Goal: Transaction & Acquisition: Purchase product/service

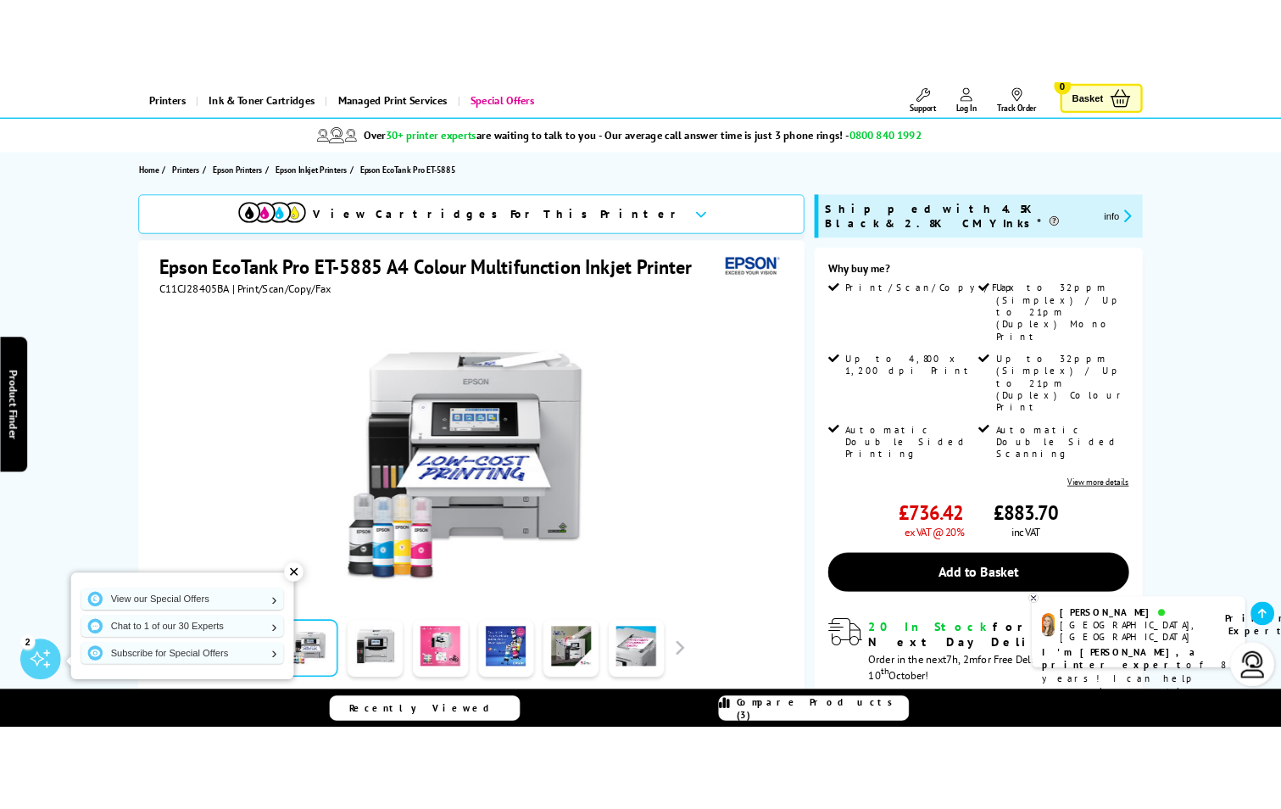
scroll to position [254, 0]
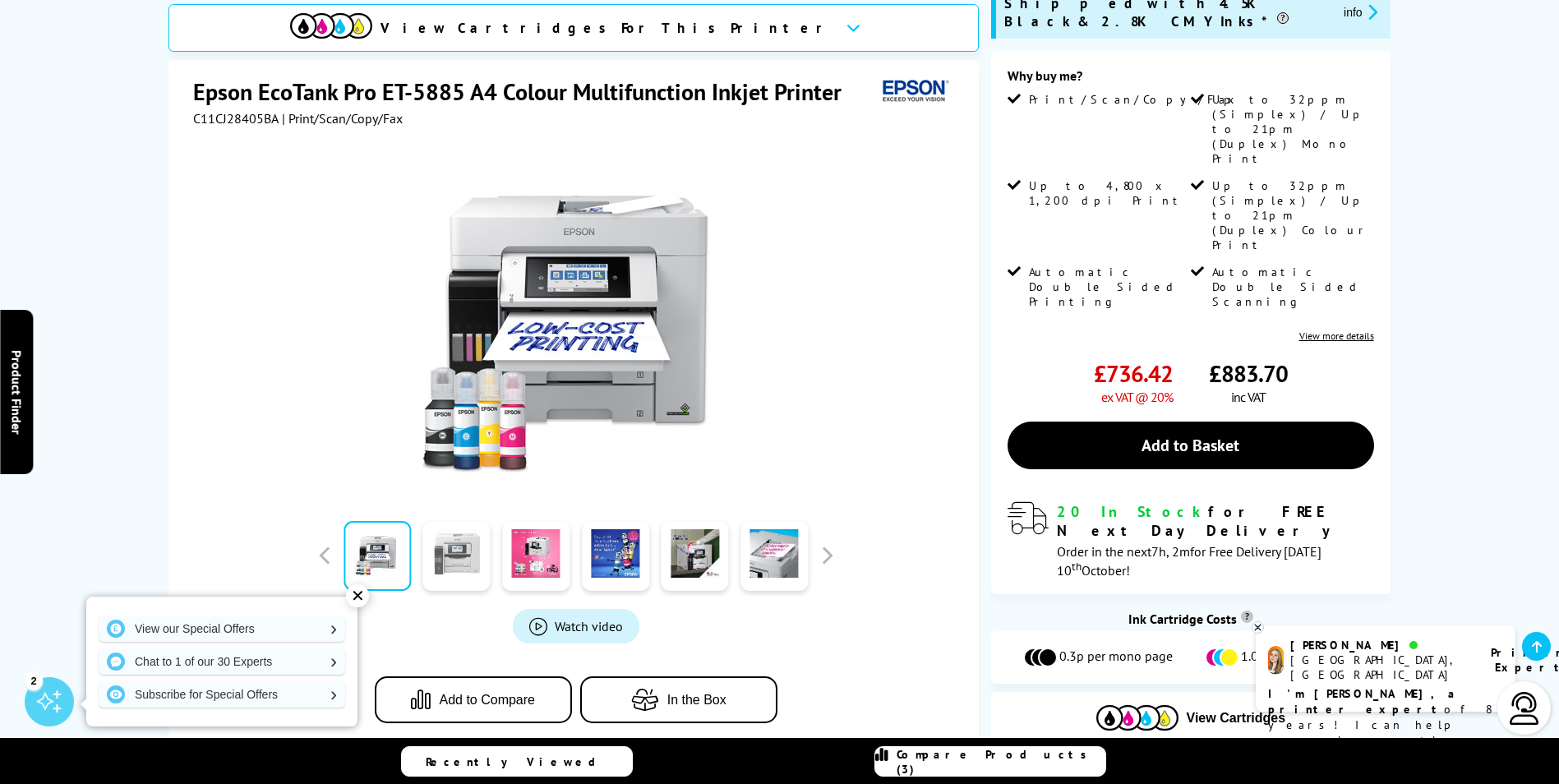
click at [448, 556] on link at bounding box center [458, 555] width 68 height 70
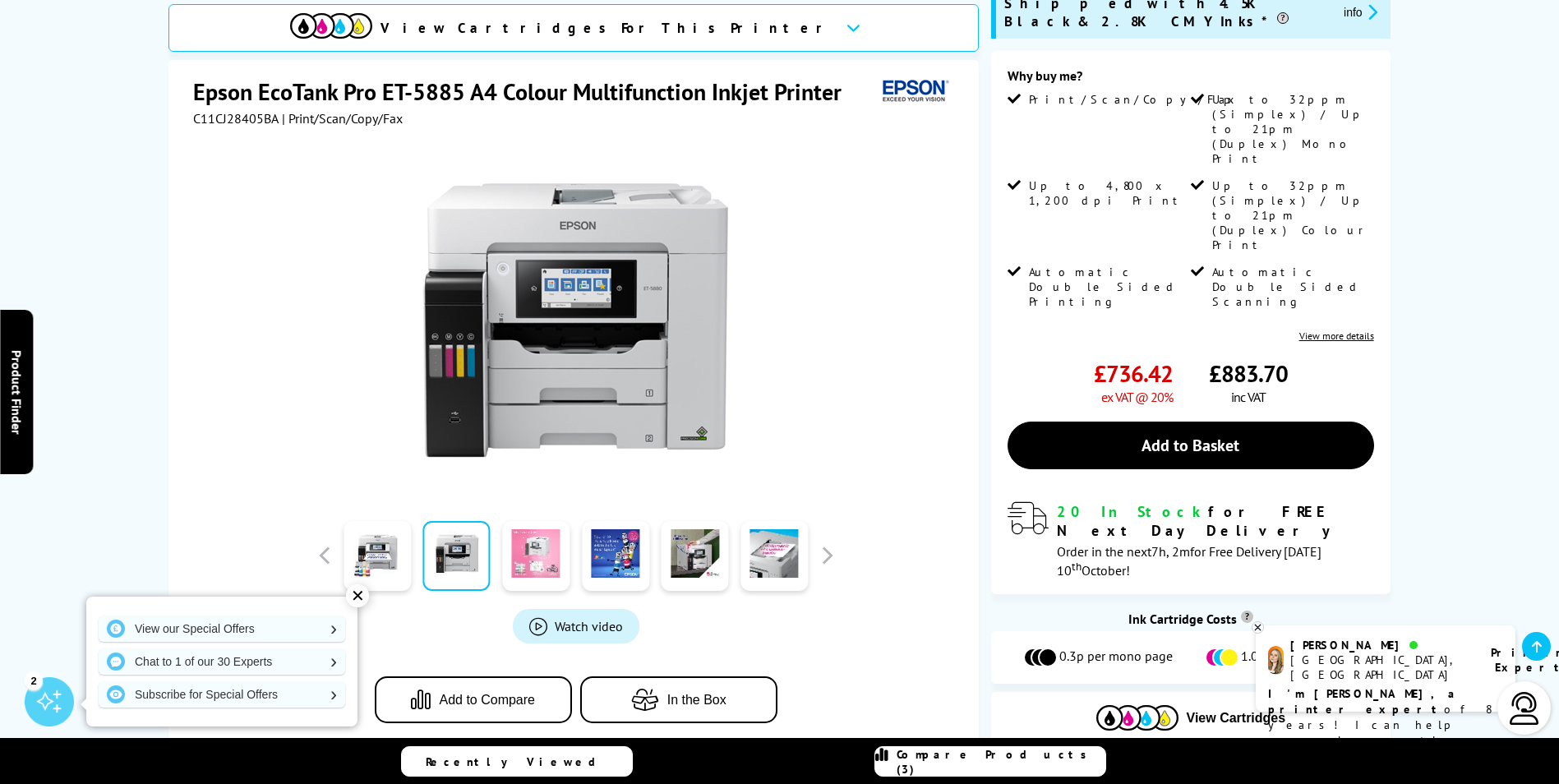
click at [538, 541] on link at bounding box center [536, 555] width 68 height 70
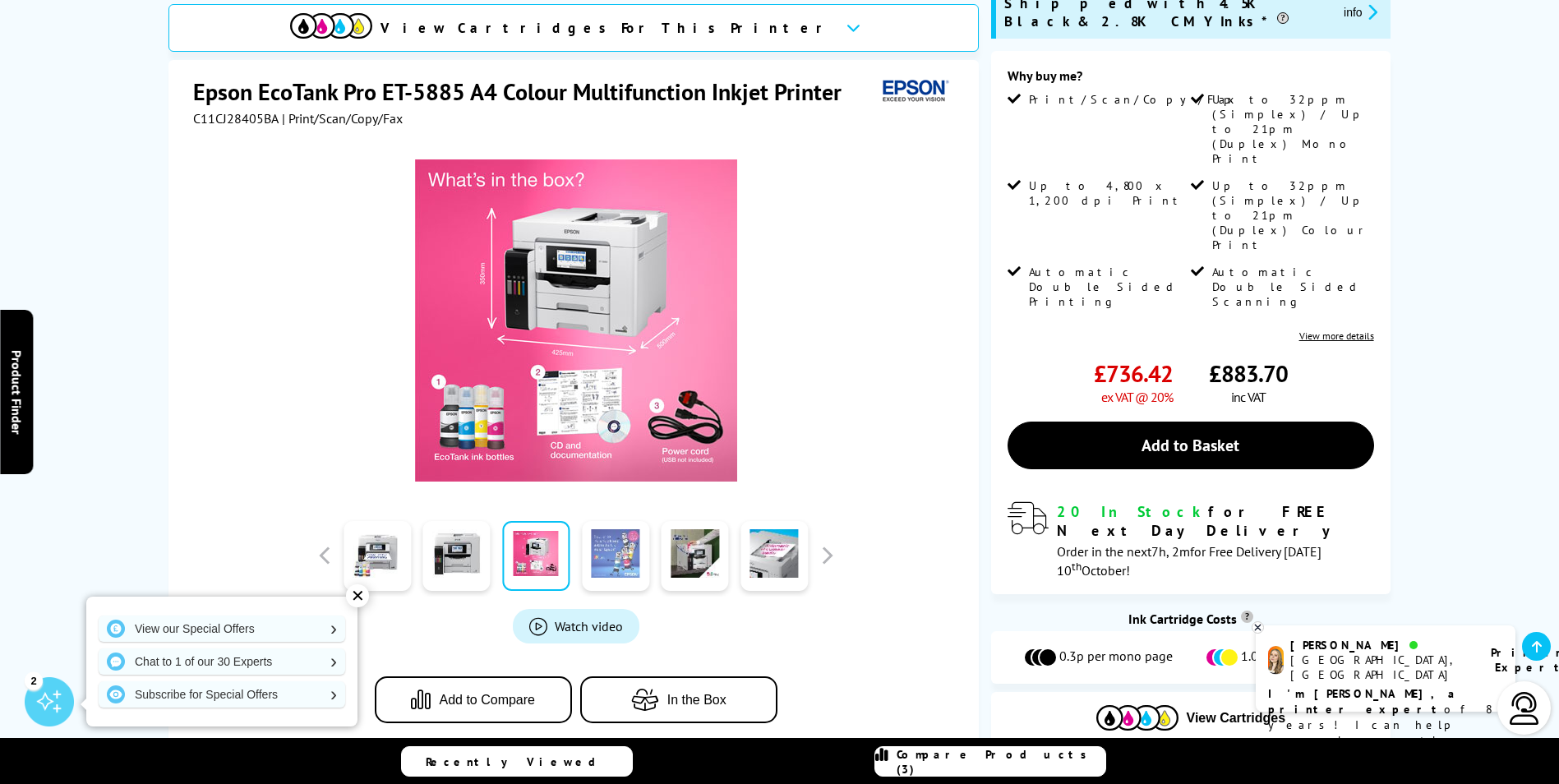
click at [602, 527] on link at bounding box center [616, 555] width 68 height 70
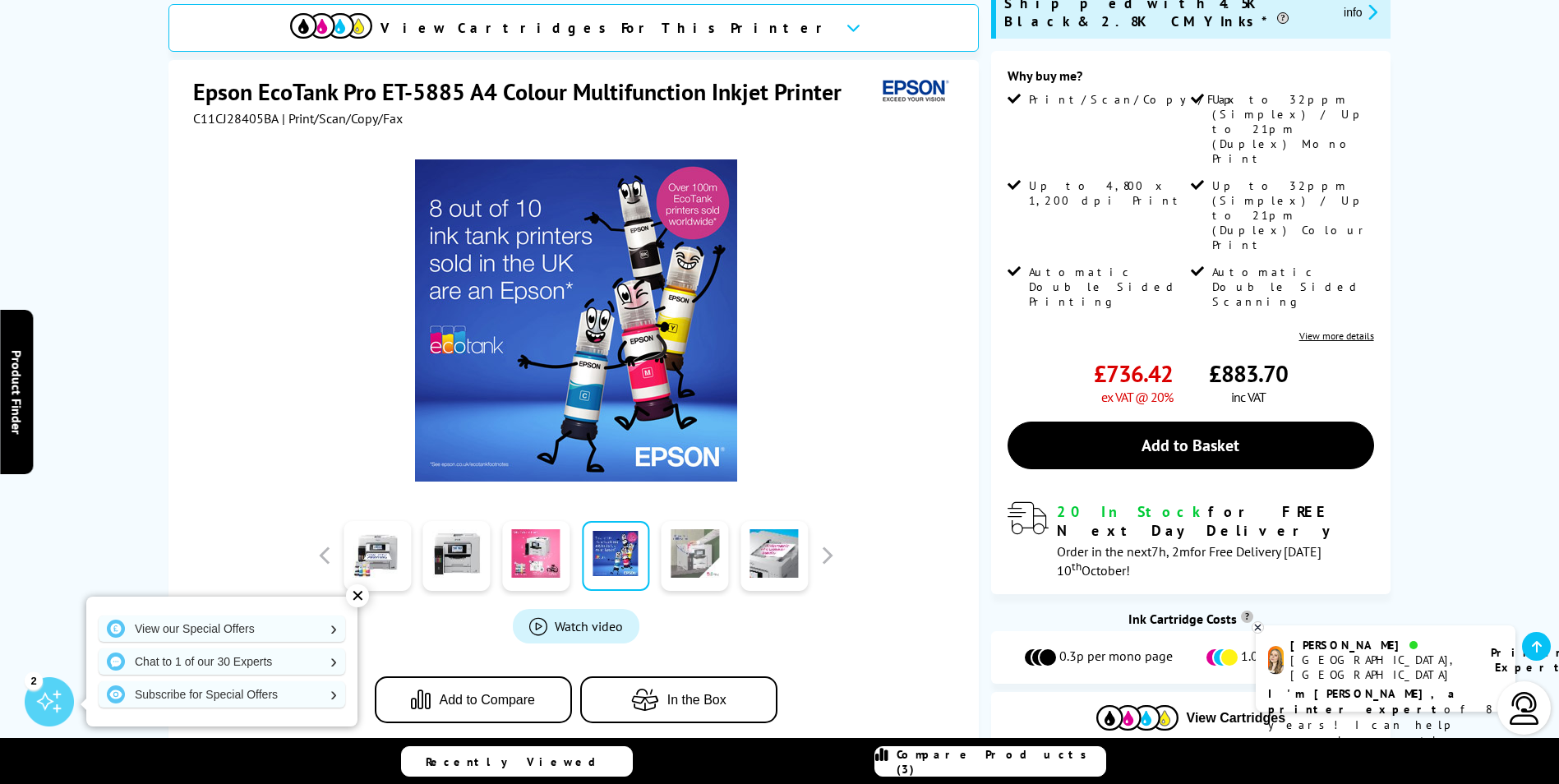
click at [675, 528] on link at bounding box center [695, 555] width 68 height 70
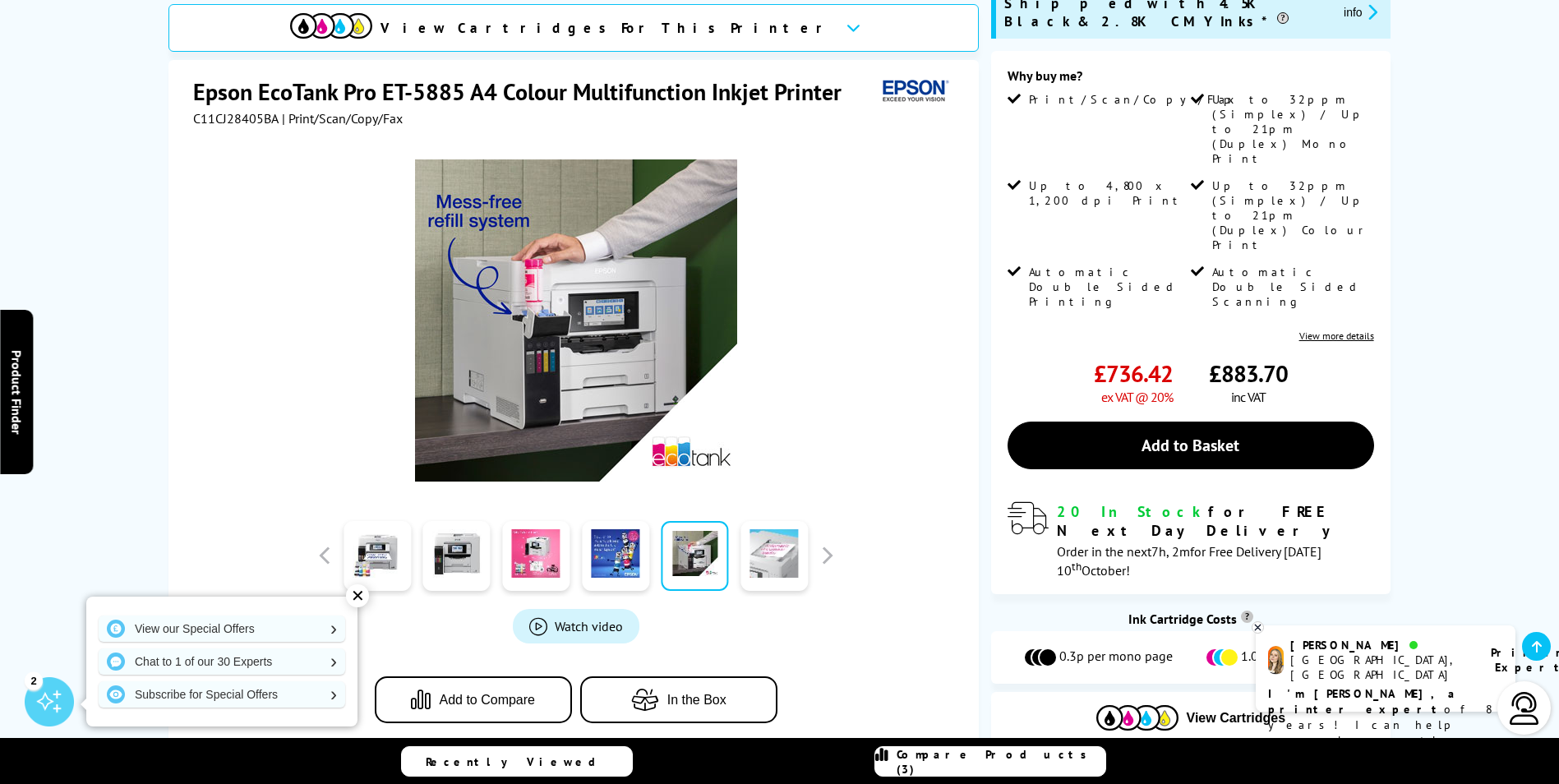
click at [763, 528] on link at bounding box center [775, 555] width 68 height 70
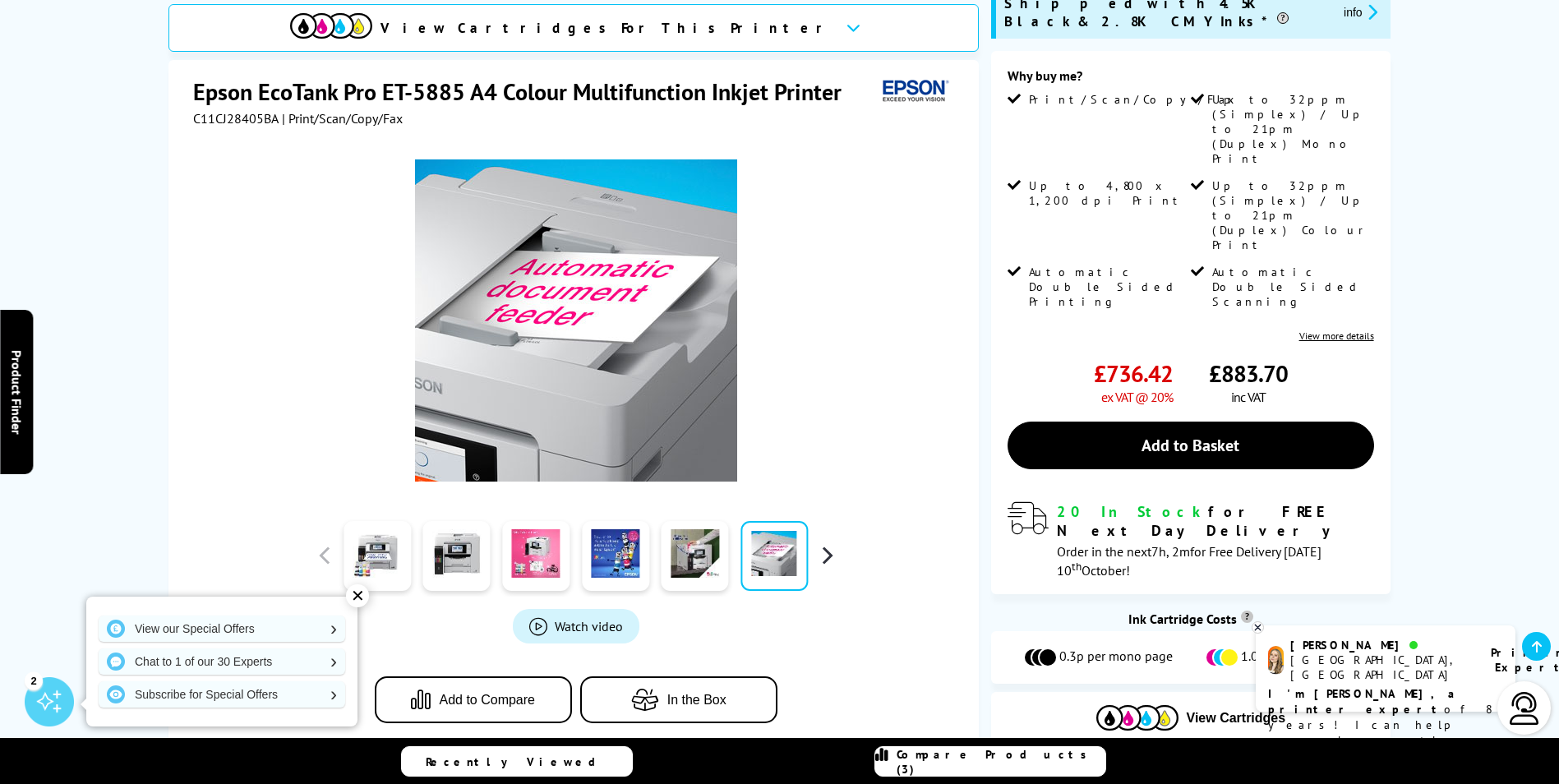
click at [820, 543] on button "button" at bounding box center [826, 554] width 24 height 24
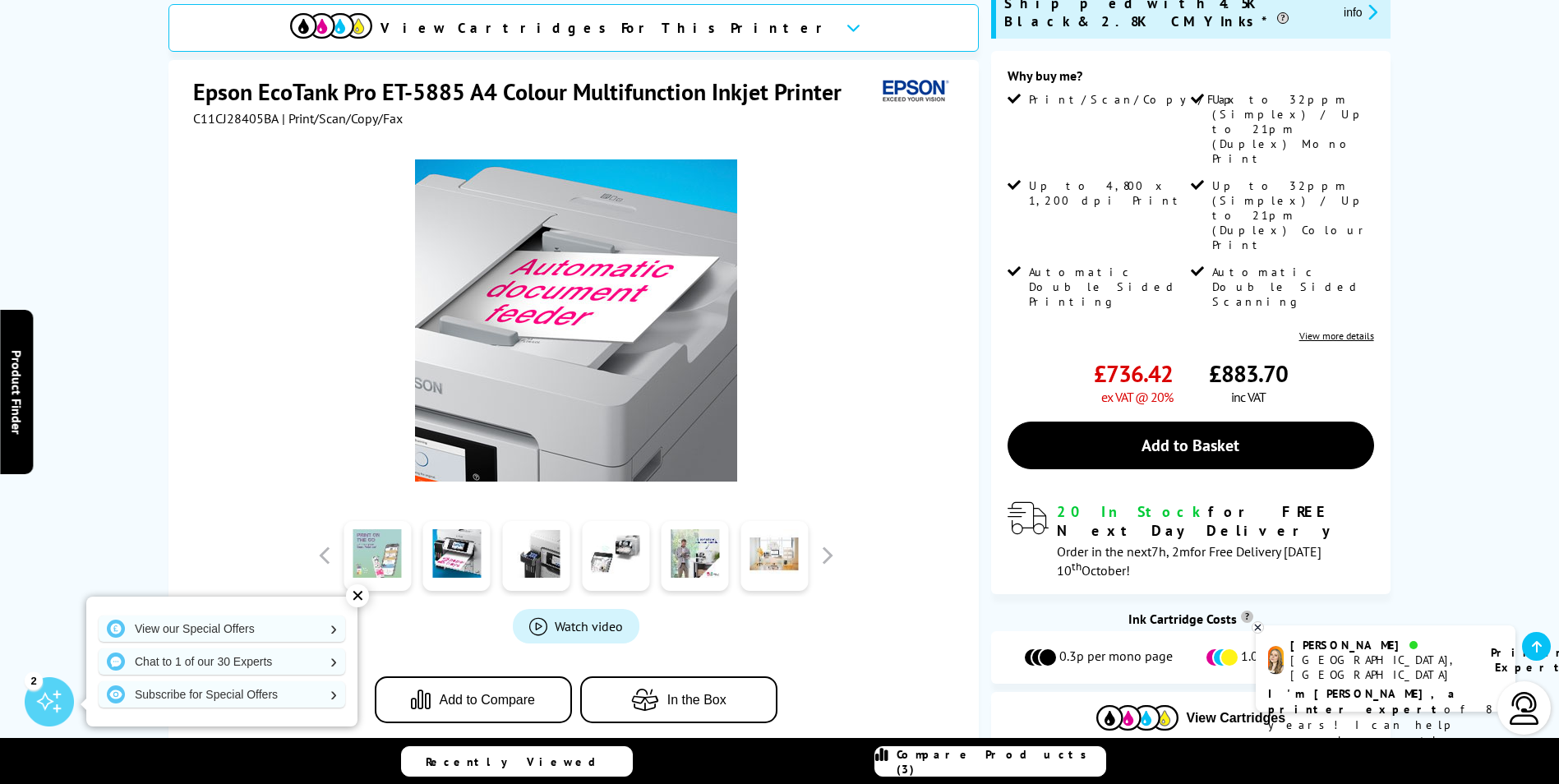
click at [398, 547] on link at bounding box center [377, 555] width 68 height 70
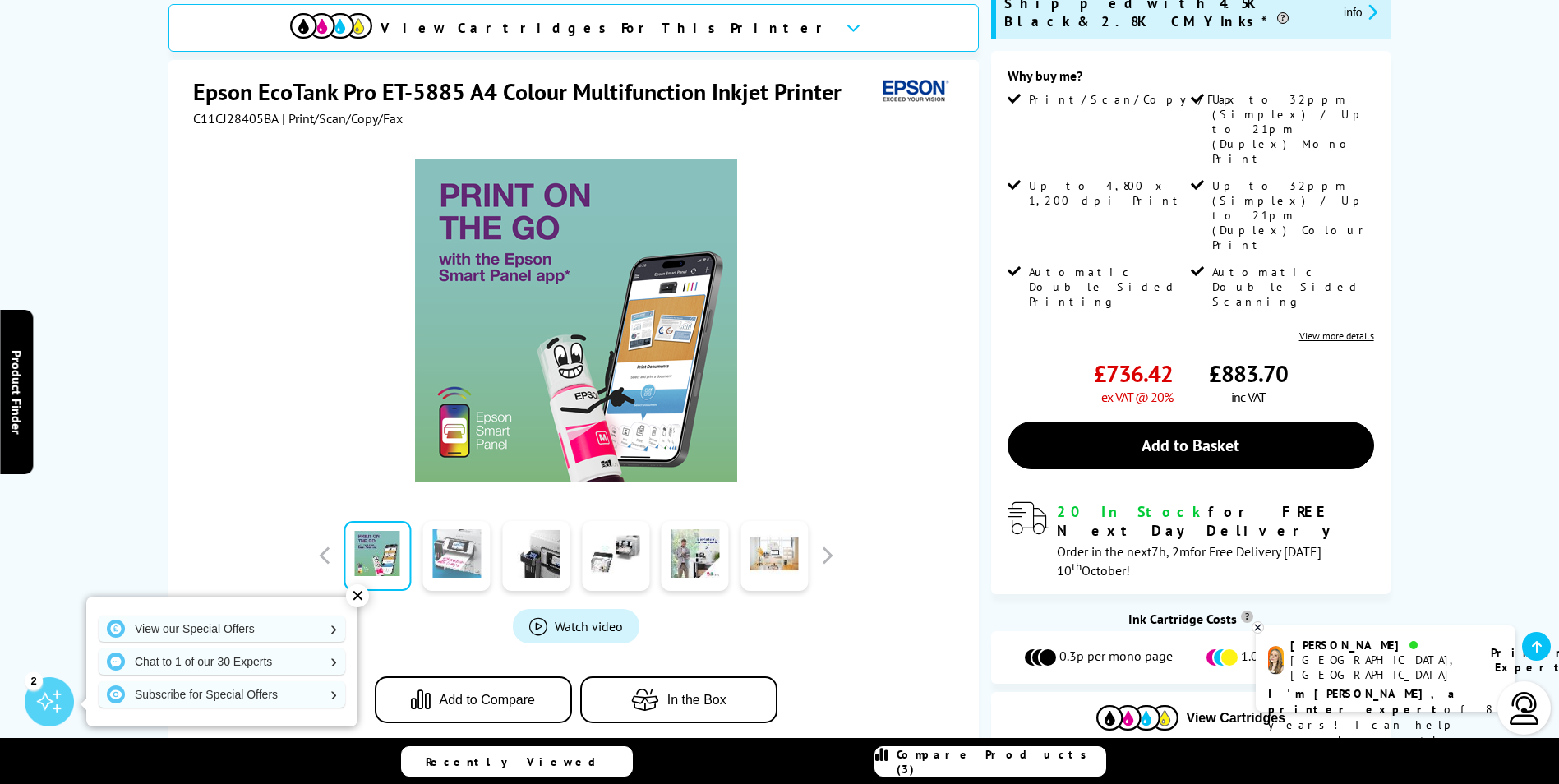
click at [464, 531] on link at bounding box center [458, 555] width 68 height 70
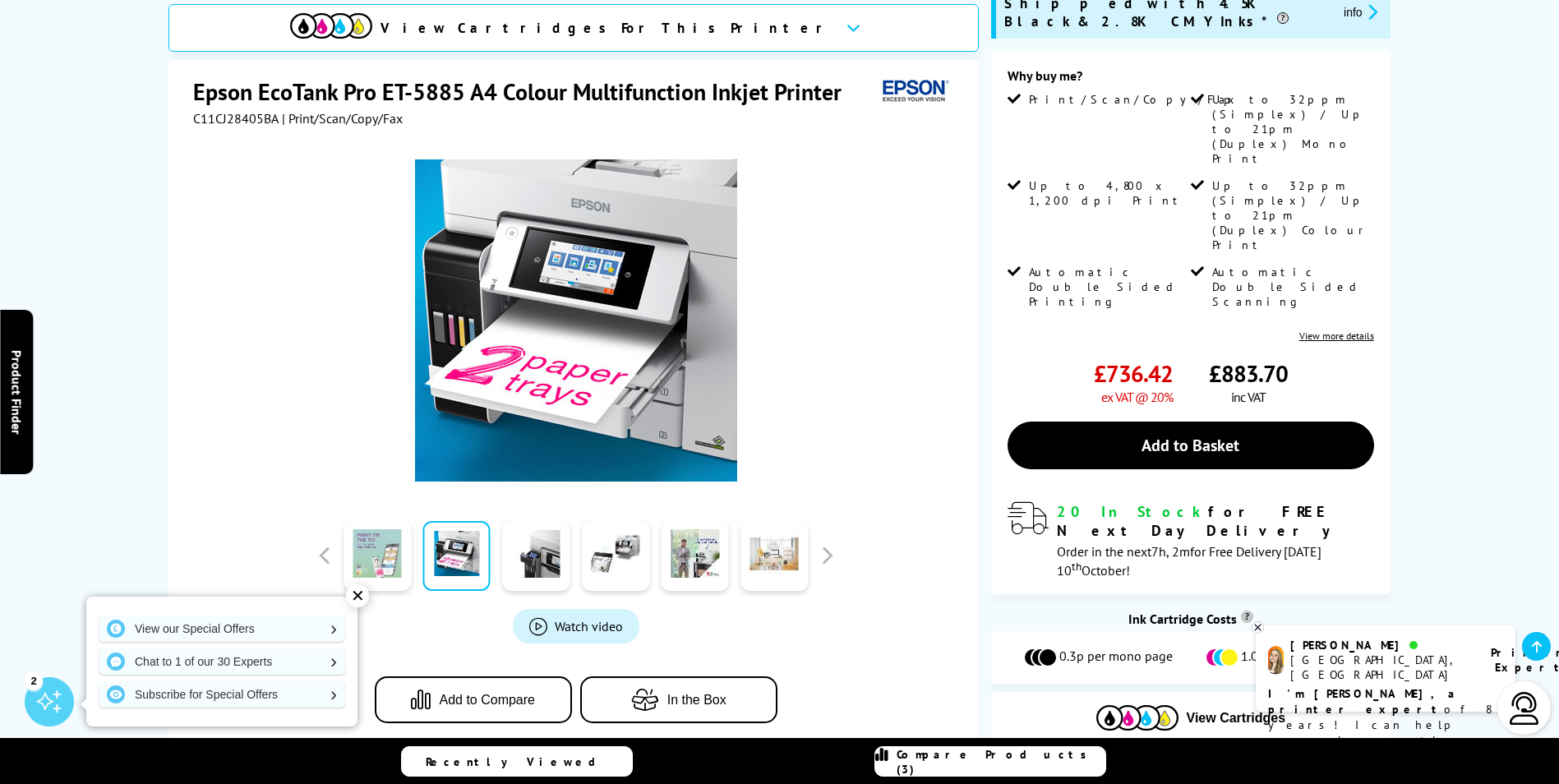
click at [405, 540] on link at bounding box center [377, 555] width 68 height 70
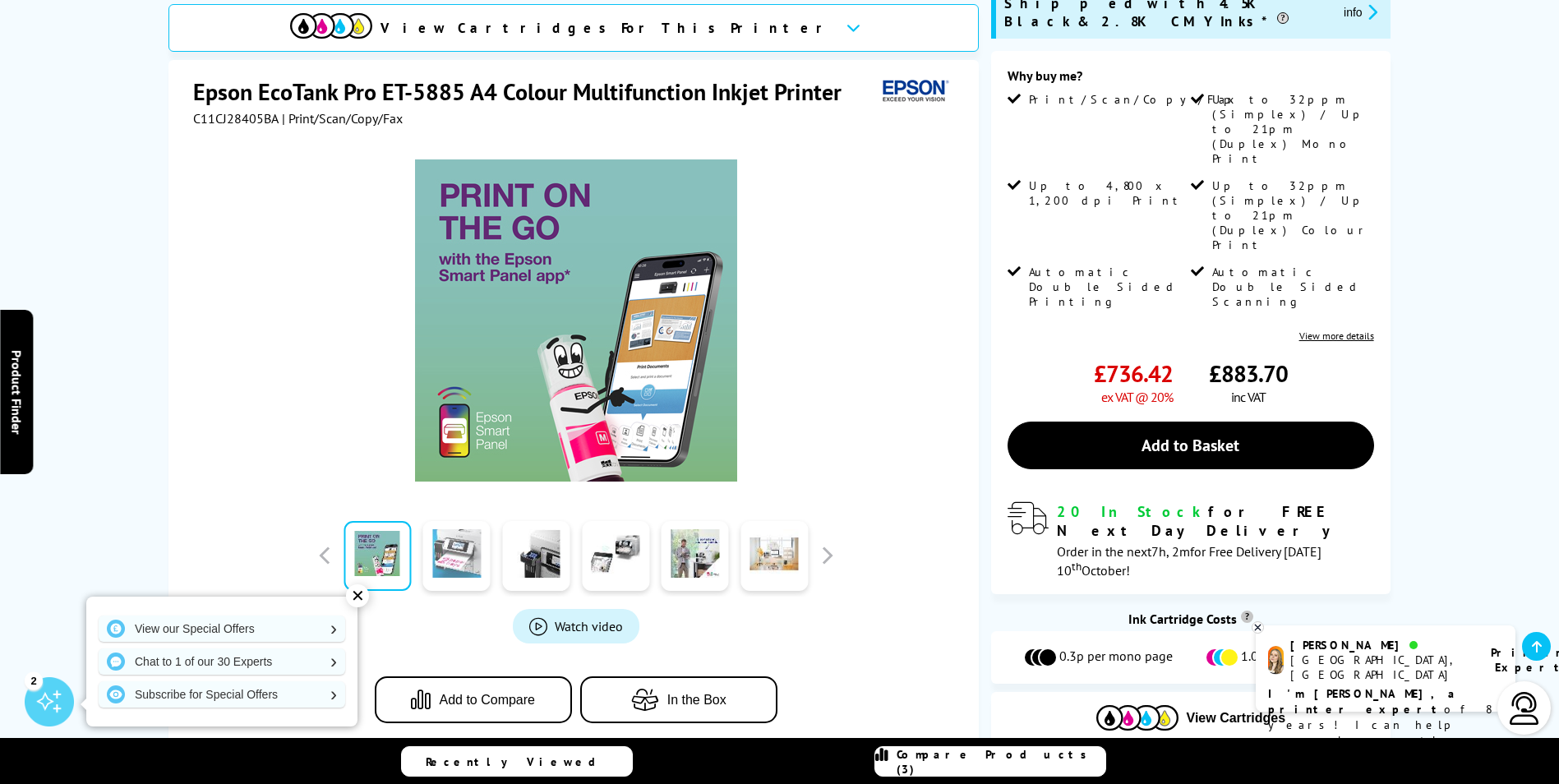
click at [446, 535] on link at bounding box center [458, 555] width 68 height 70
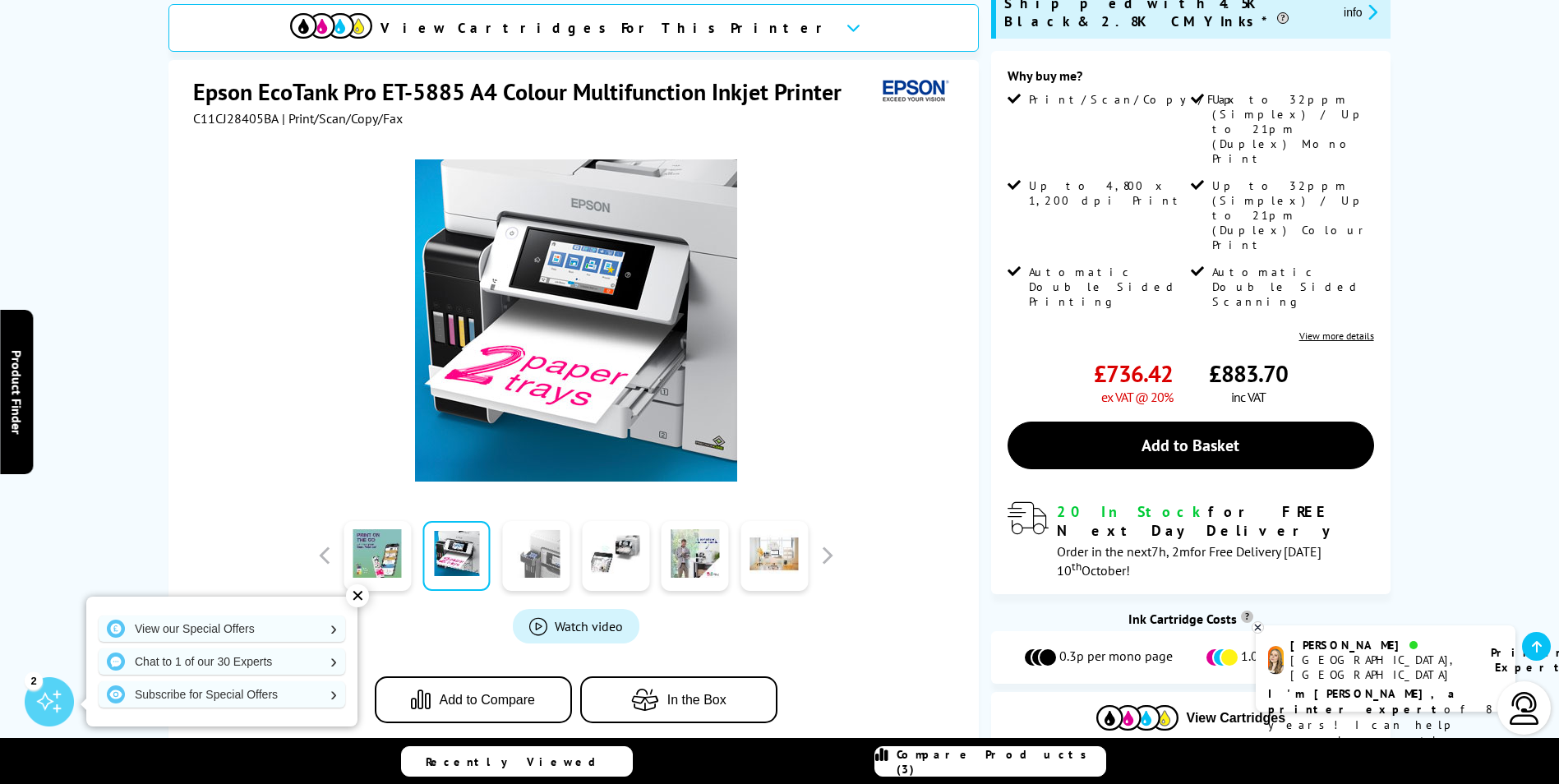
click at [525, 533] on link at bounding box center [536, 555] width 68 height 70
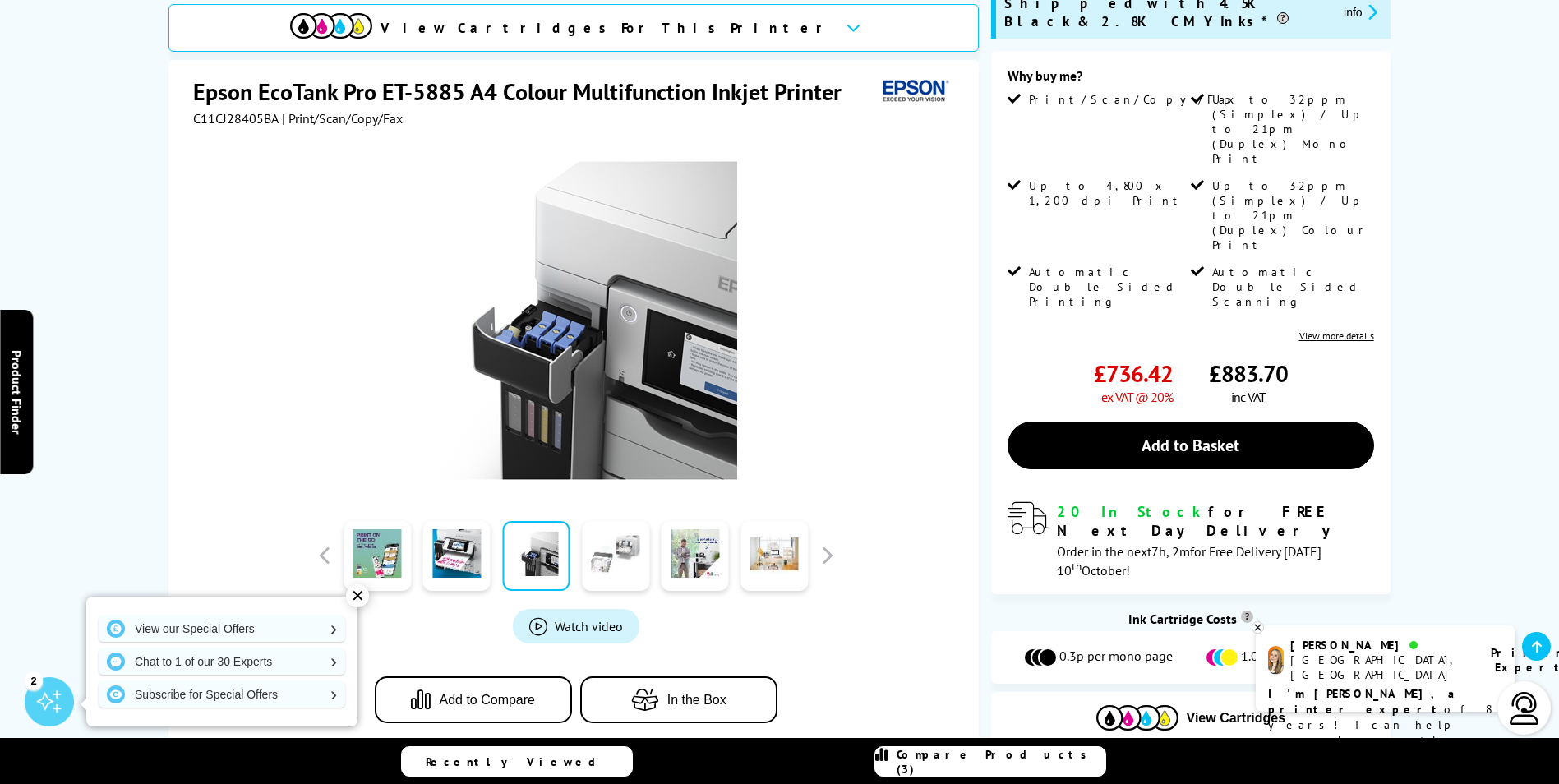
click at [596, 530] on link at bounding box center [616, 555] width 68 height 70
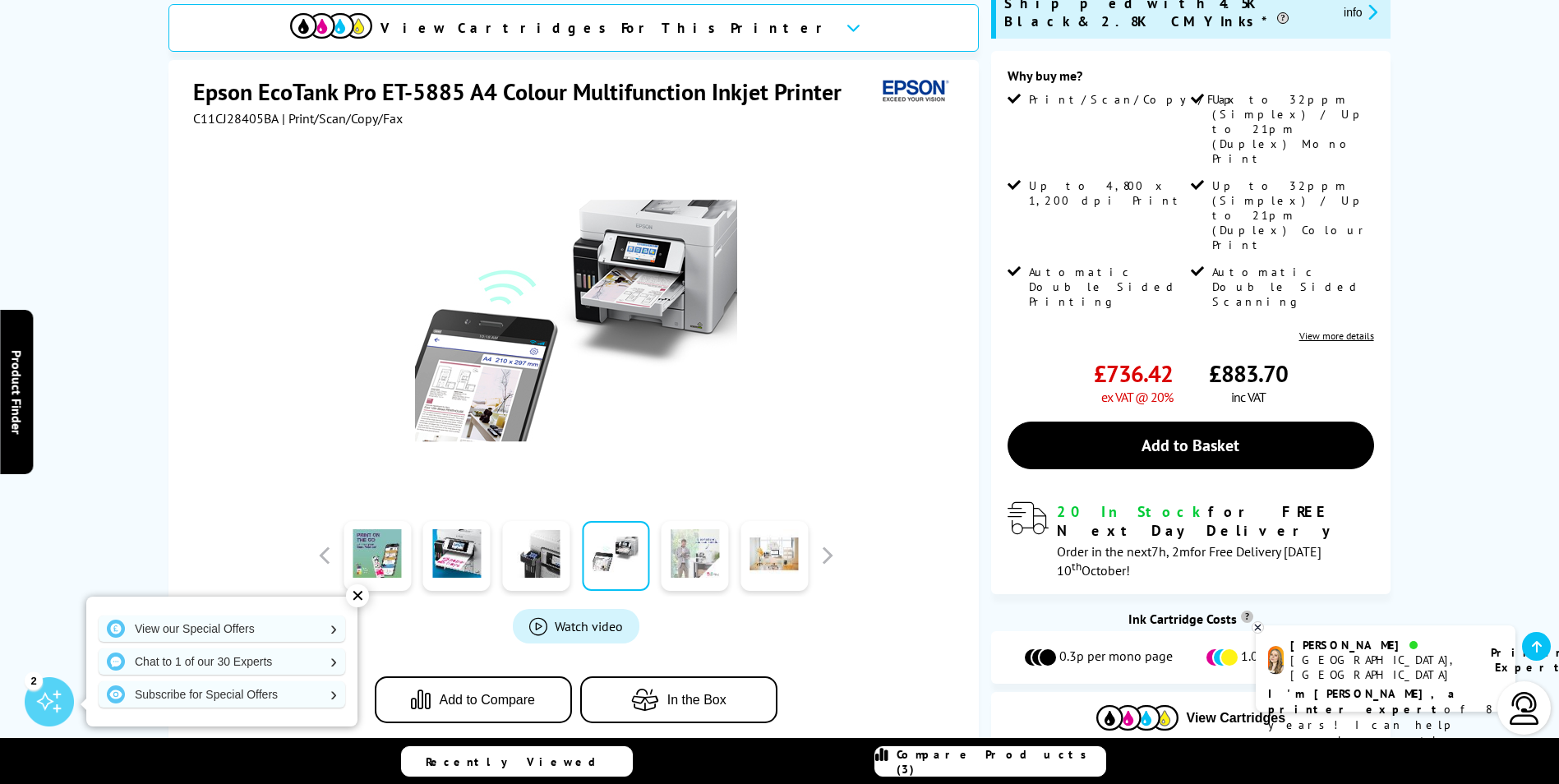
click at [700, 523] on link at bounding box center [695, 555] width 68 height 70
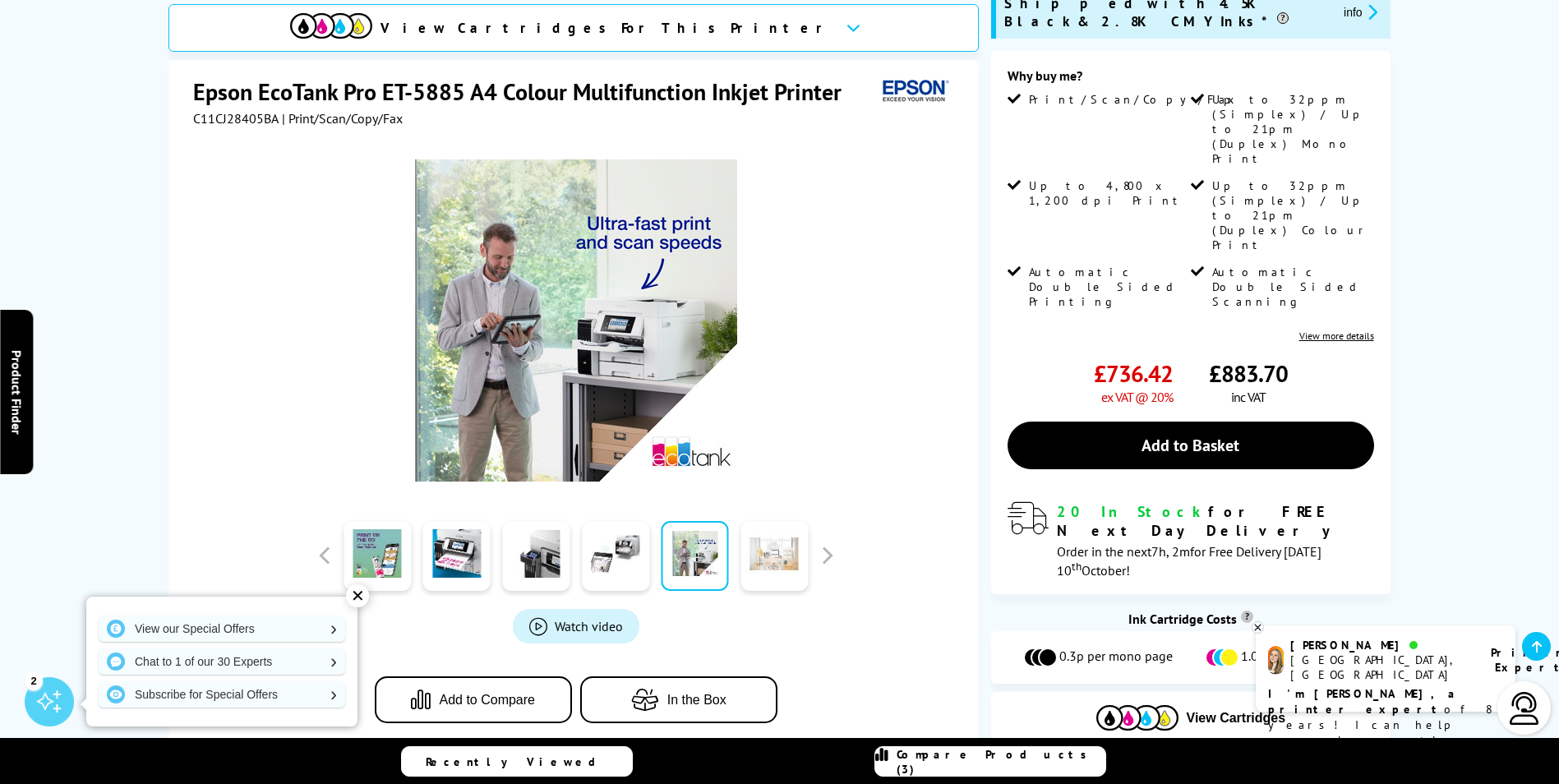
click at [771, 535] on link at bounding box center [775, 555] width 68 height 70
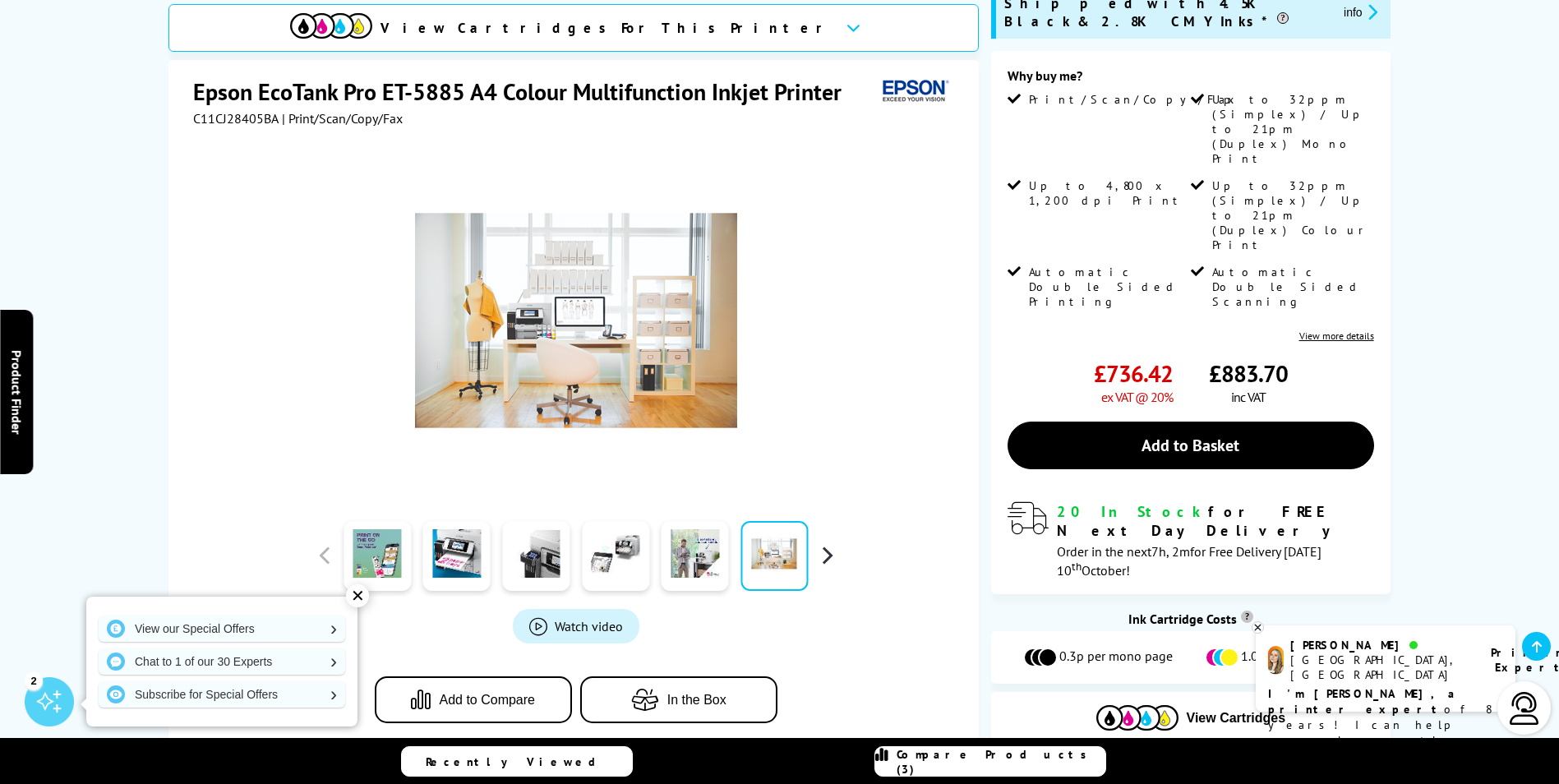
click at [821, 543] on button "button" at bounding box center [826, 554] width 24 height 24
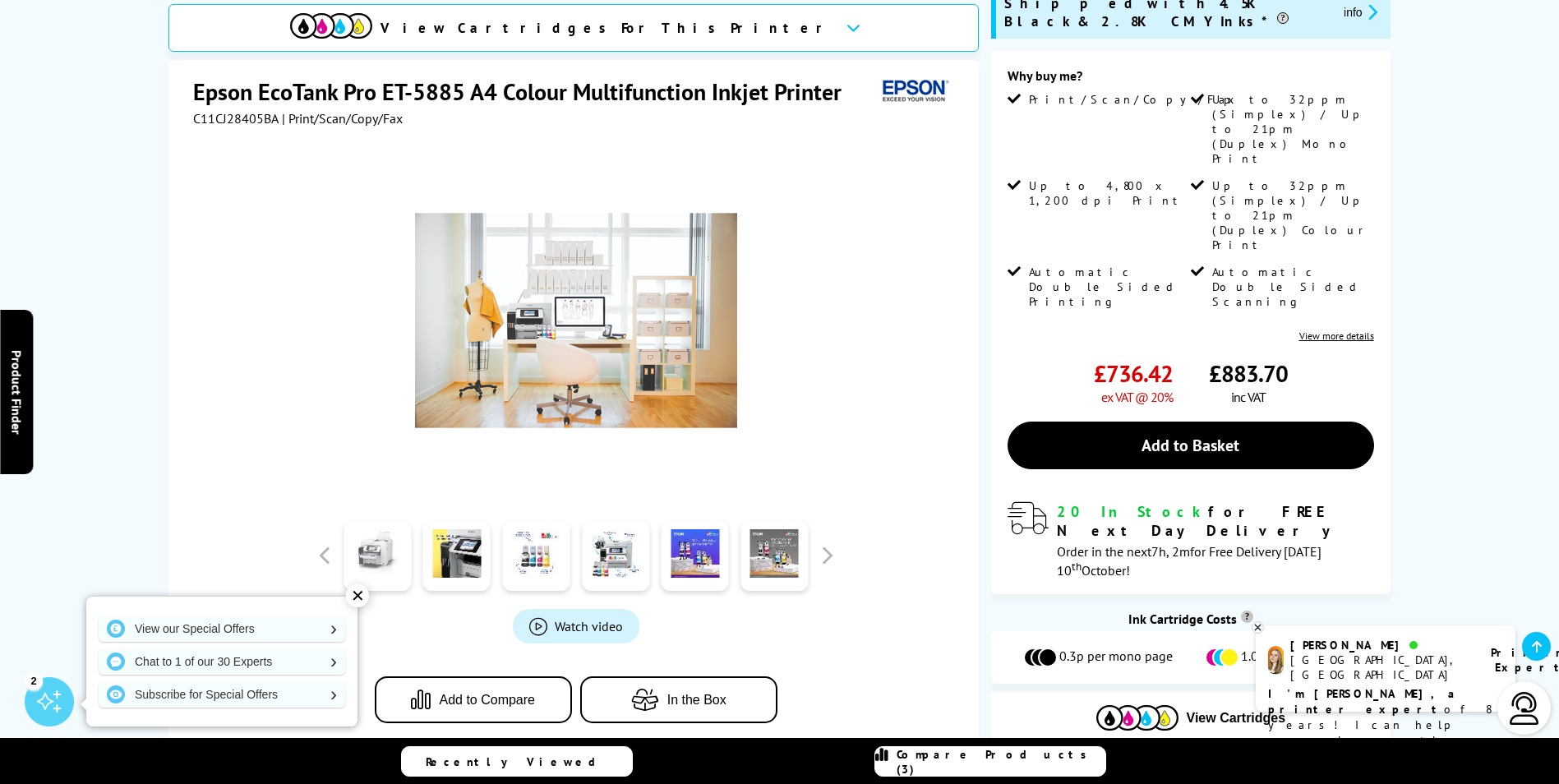
click at [400, 550] on link at bounding box center [377, 555] width 68 height 70
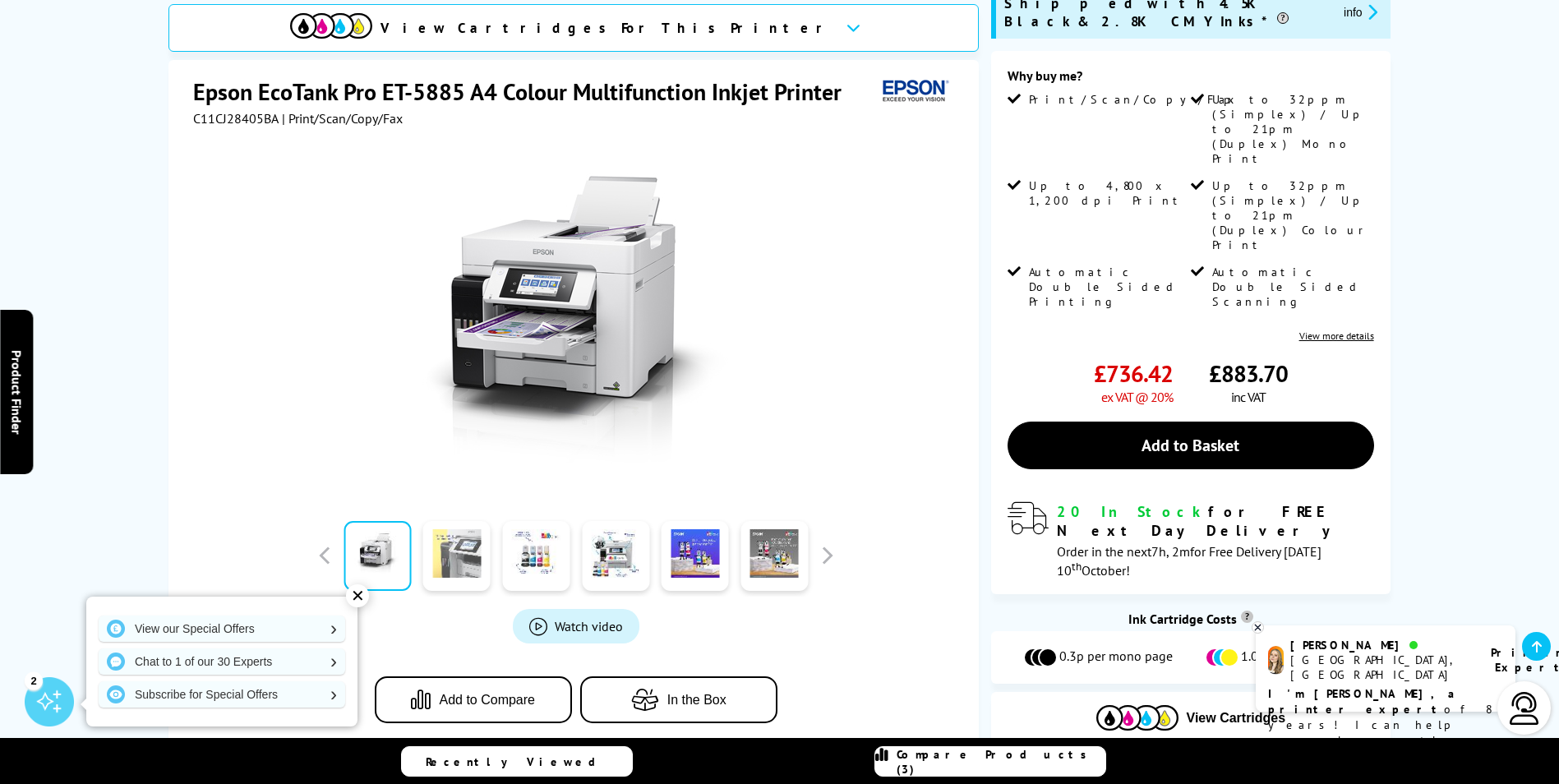
click at [443, 543] on link at bounding box center [458, 555] width 68 height 70
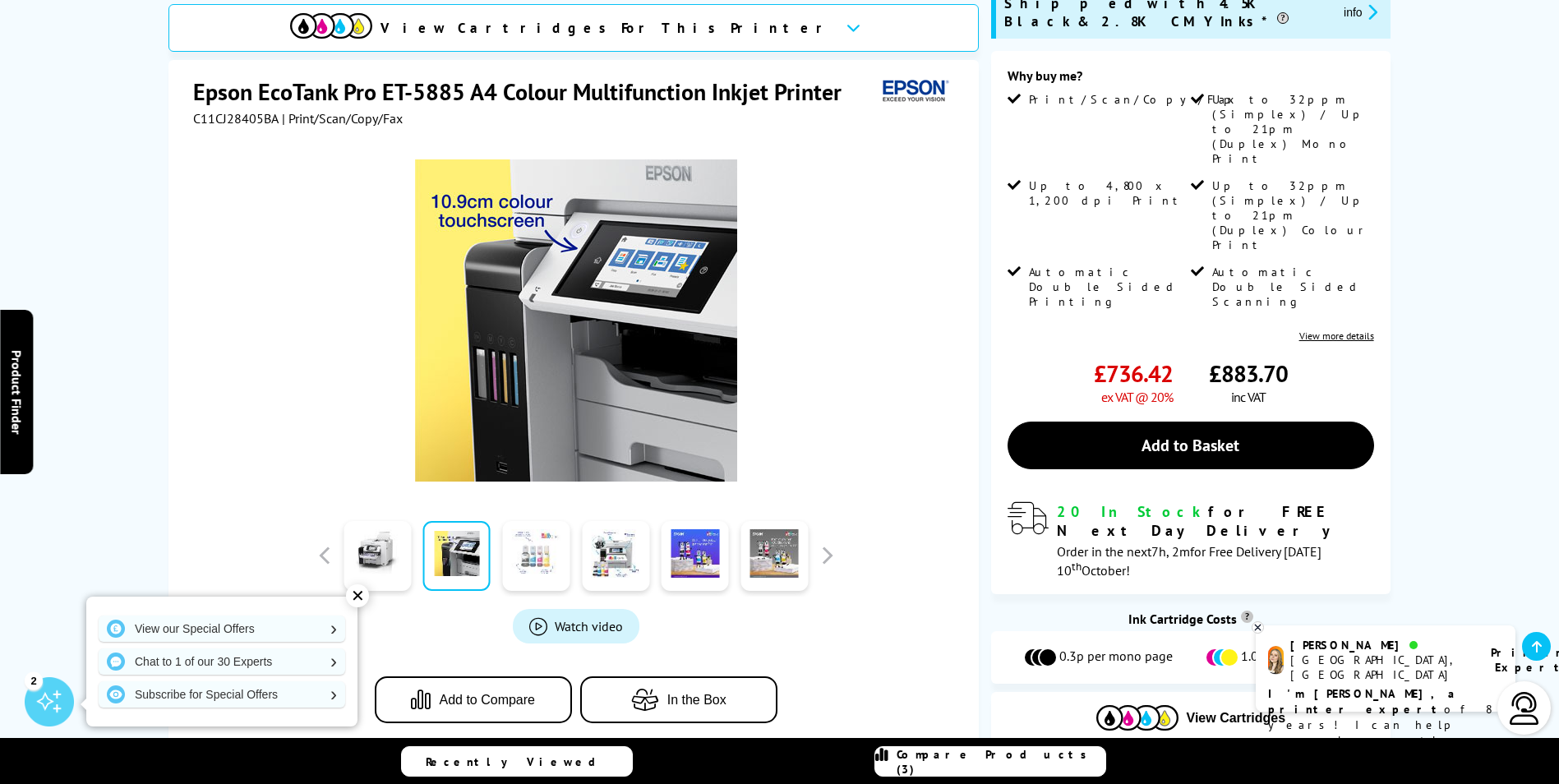
click at [529, 526] on link at bounding box center [536, 555] width 68 height 70
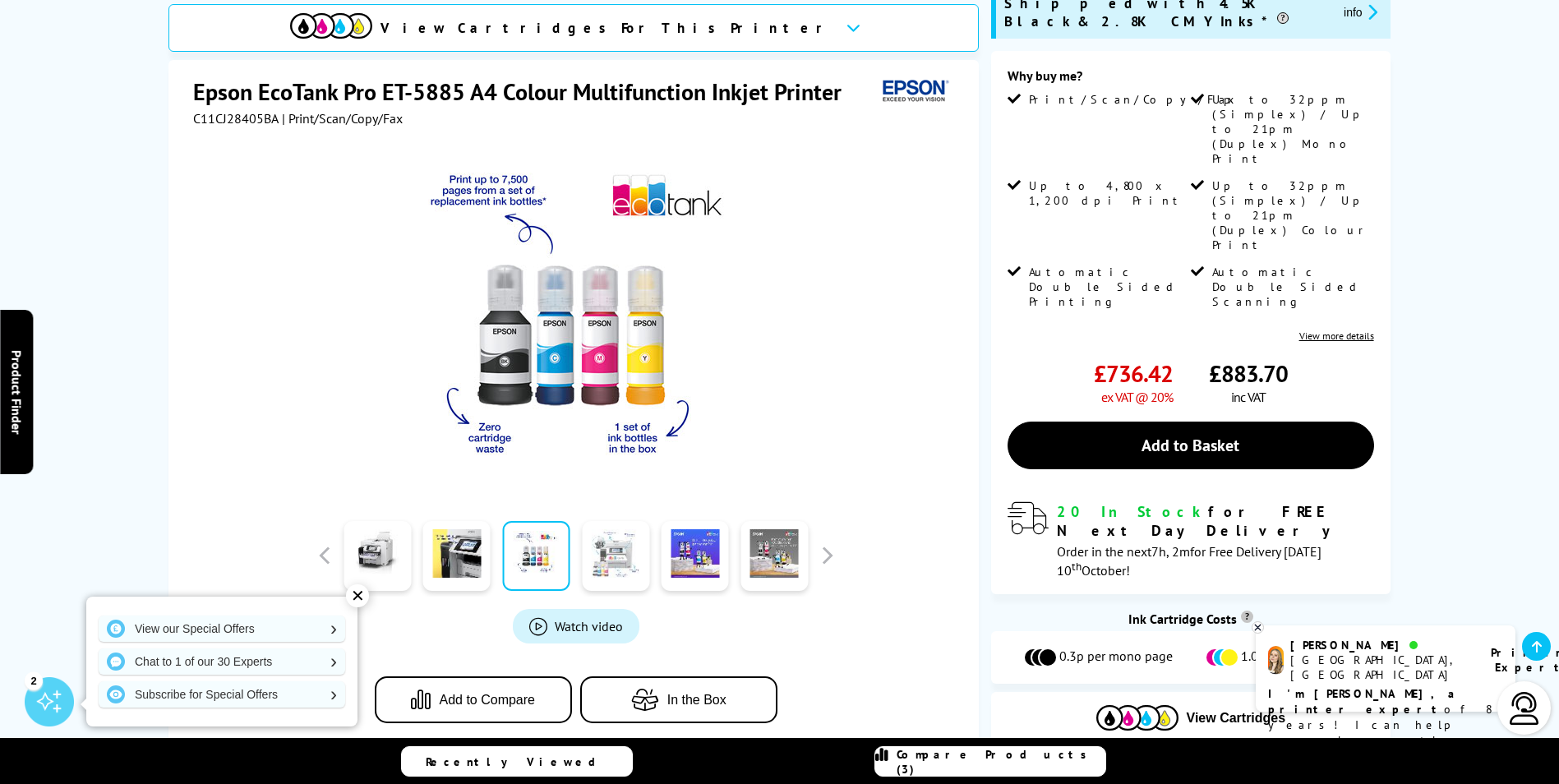
click at [610, 526] on link at bounding box center [616, 555] width 68 height 70
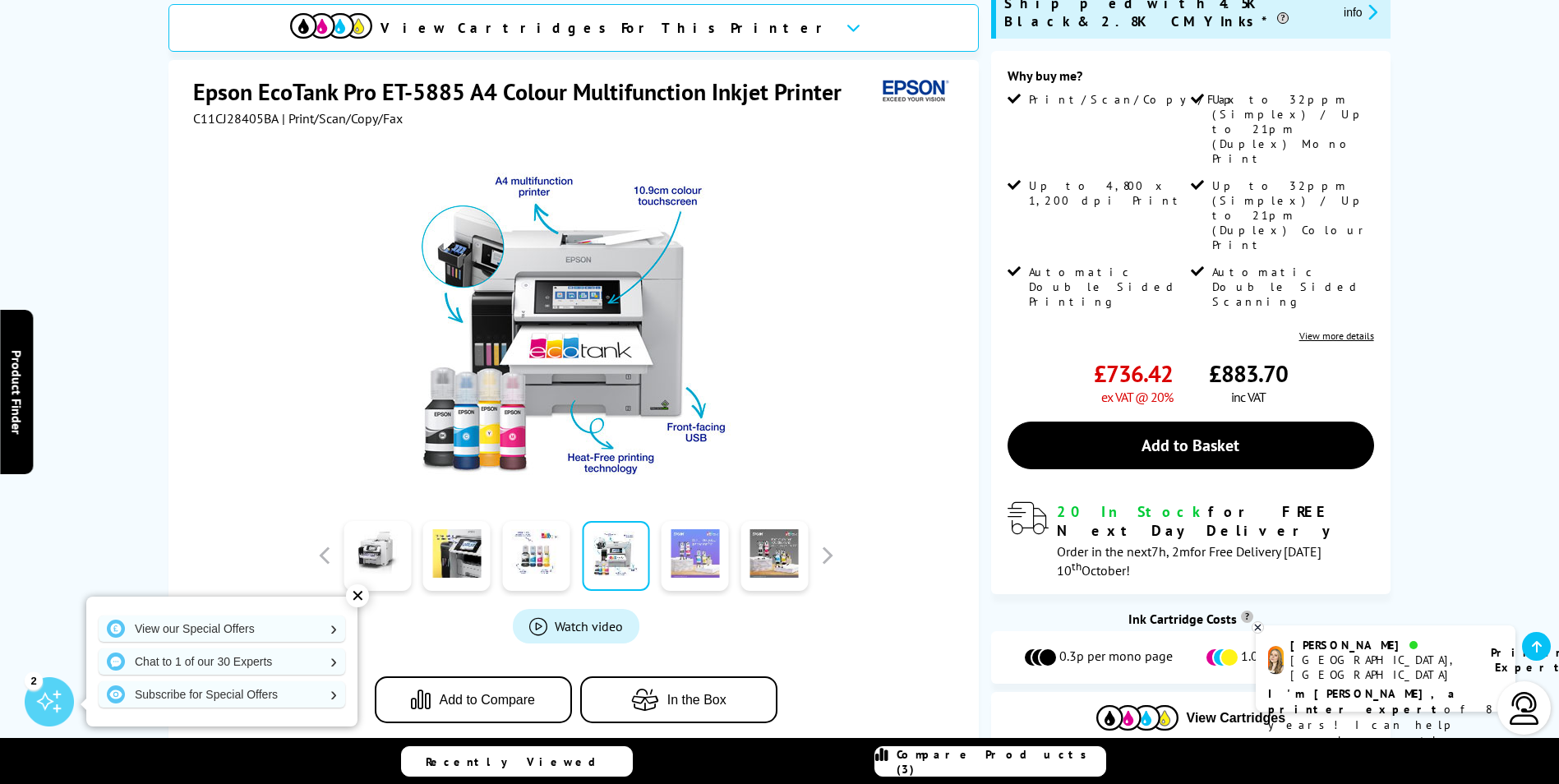
click at [684, 527] on link at bounding box center [695, 555] width 68 height 70
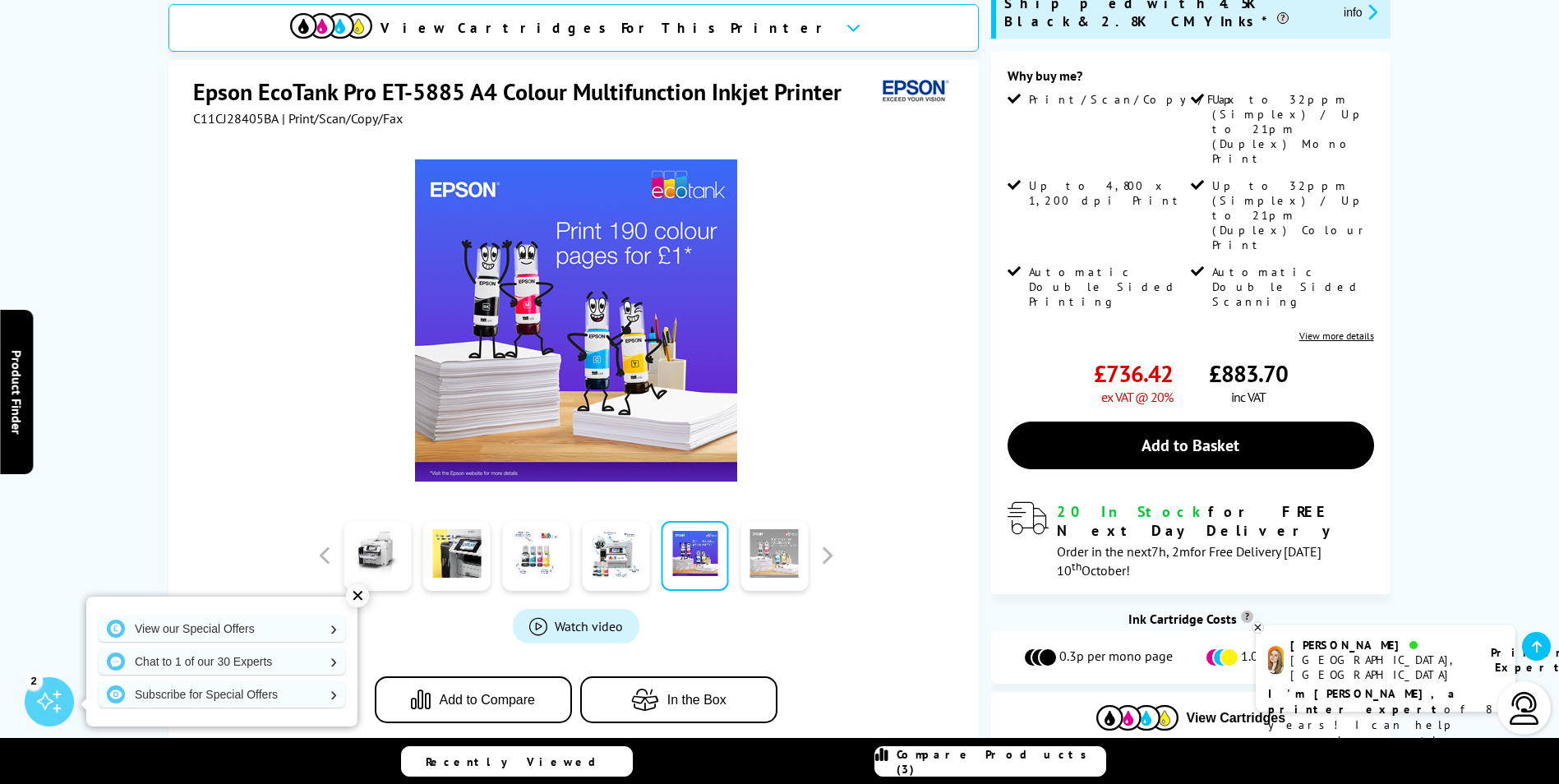
click at [787, 527] on link at bounding box center [775, 555] width 68 height 70
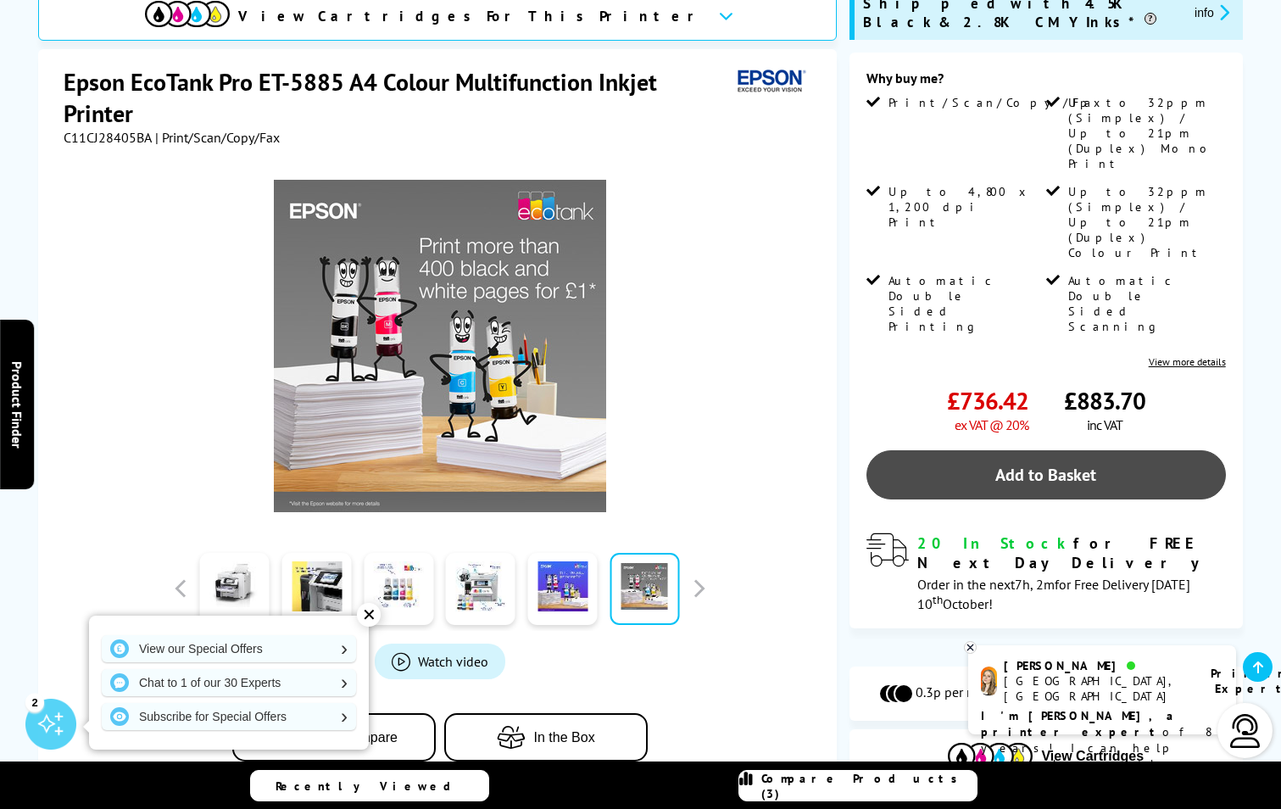
click at [1086, 450] on link "Add to Basket" at bounding box center [1045, 474] width 359 height 49
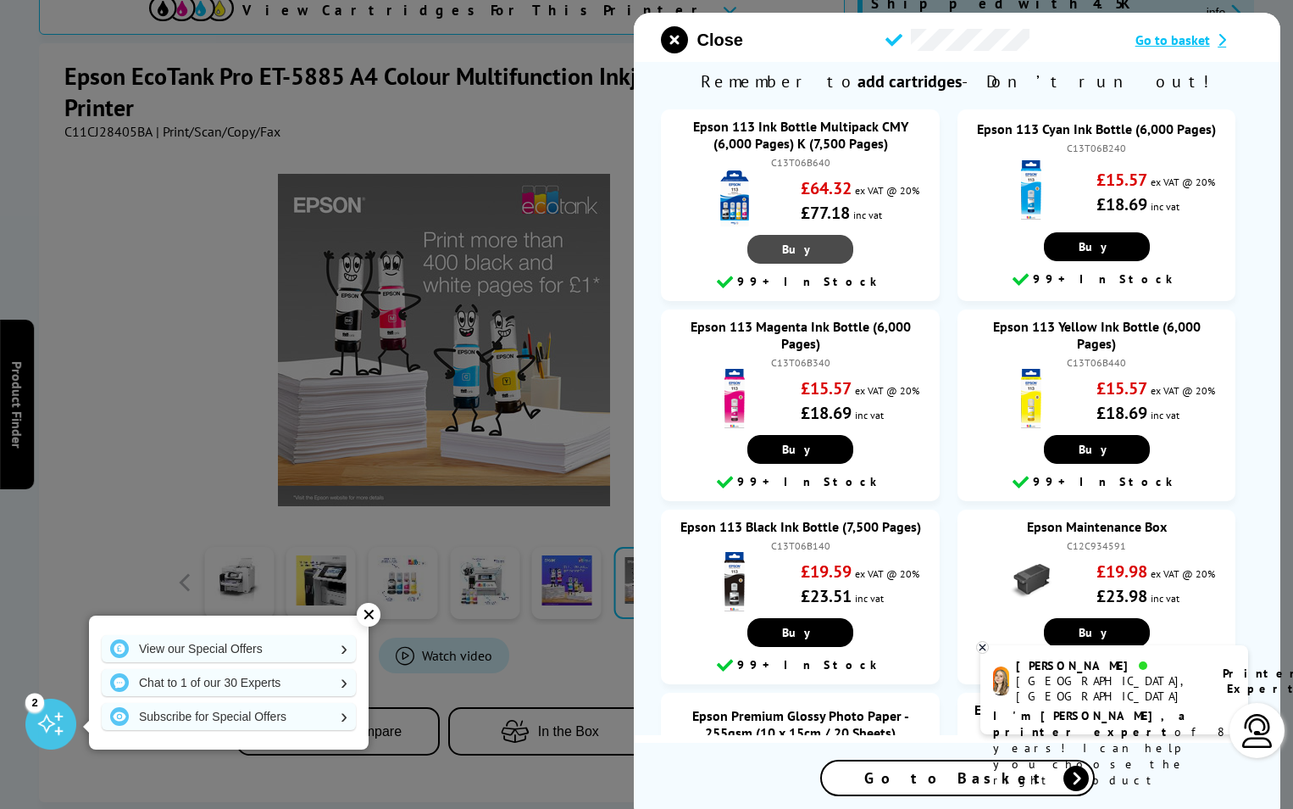
click at [792, 248] on span "Buy" at bounding box center [800, 249] width 36 height 15
click at [679, 29] on icon "close modal" at bounding box center [674, 39] width 27 height 27
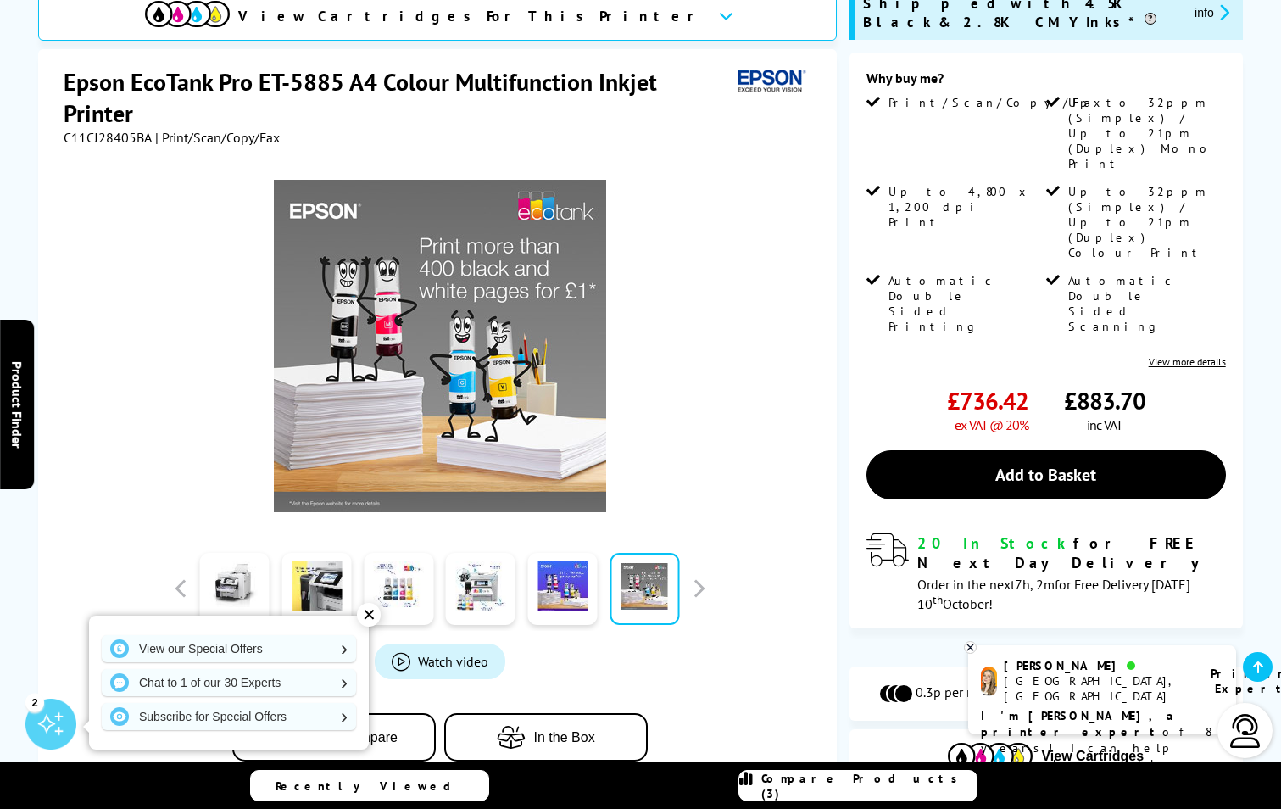
scroll to position [0, 0]
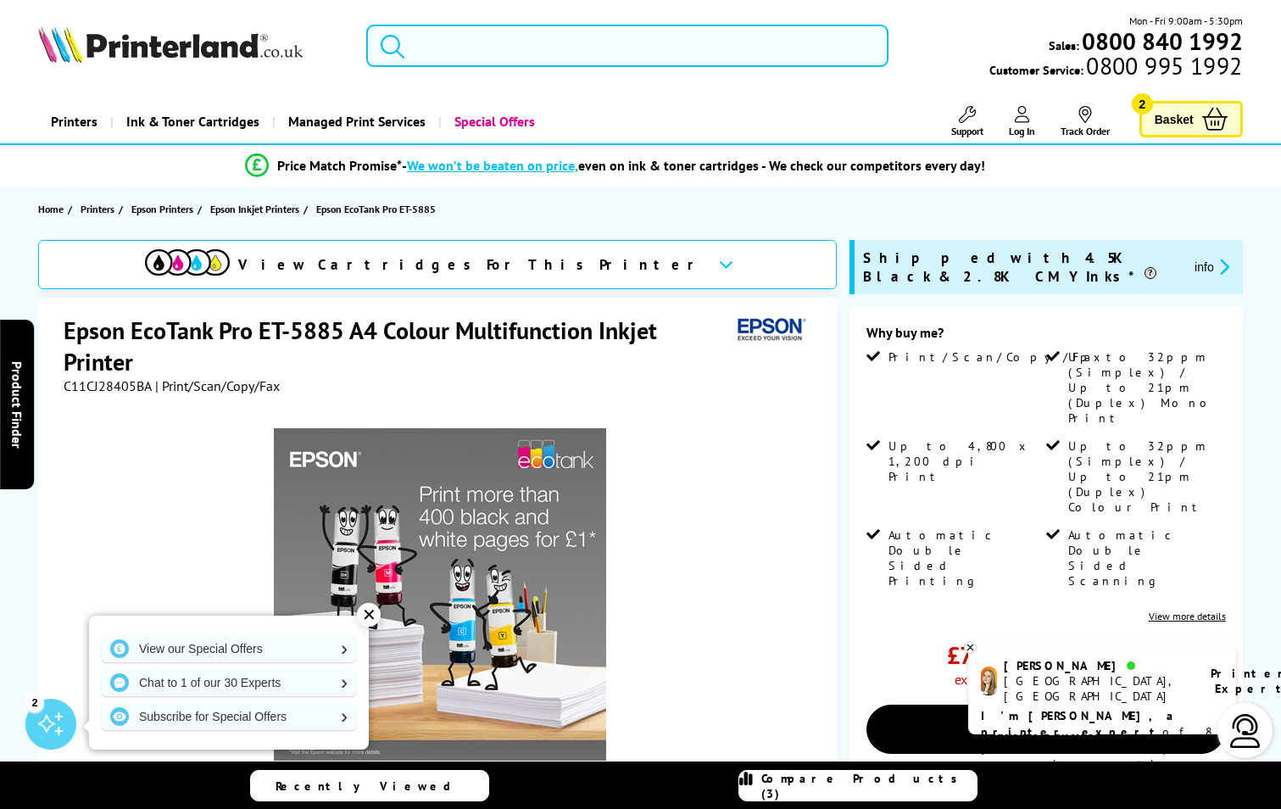
click at [1182, 117] on span "Basket" at bounding box center [1173, 119] width 39 height 23
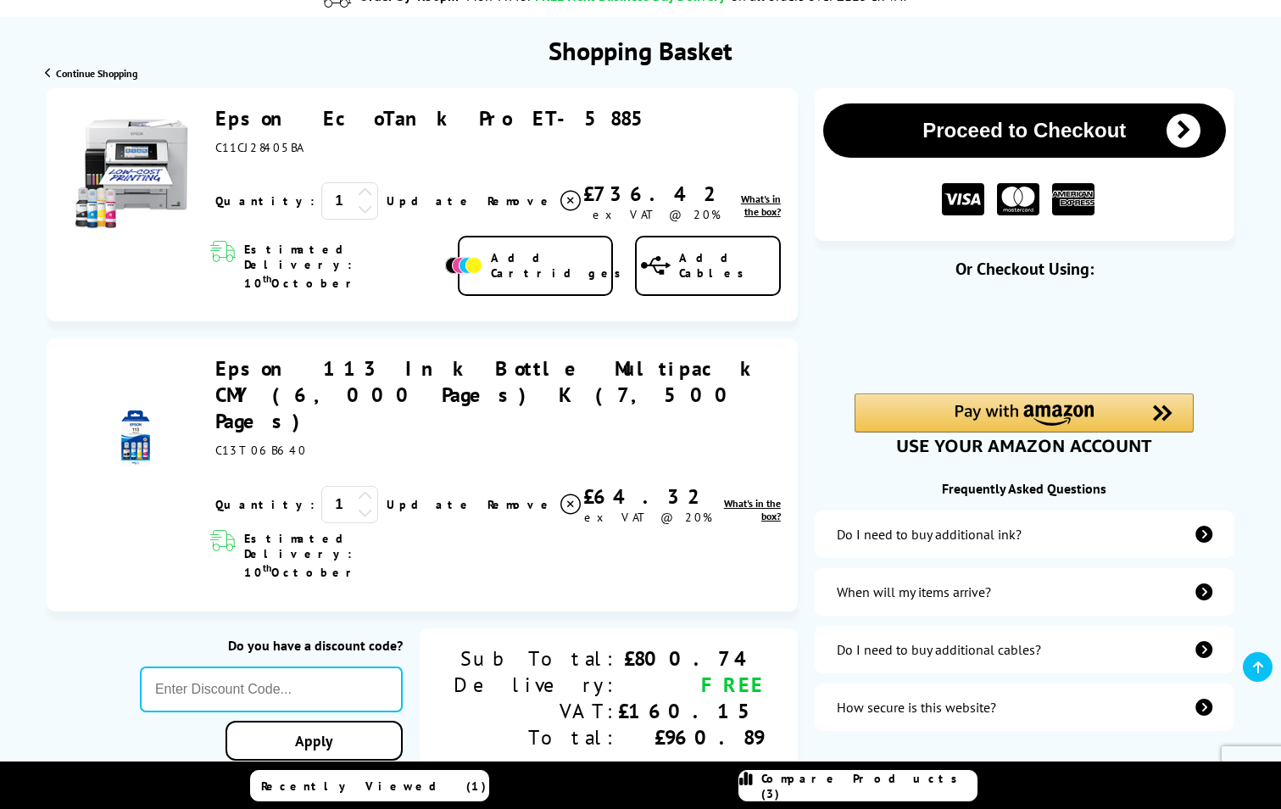
scroll to position [85, 0]
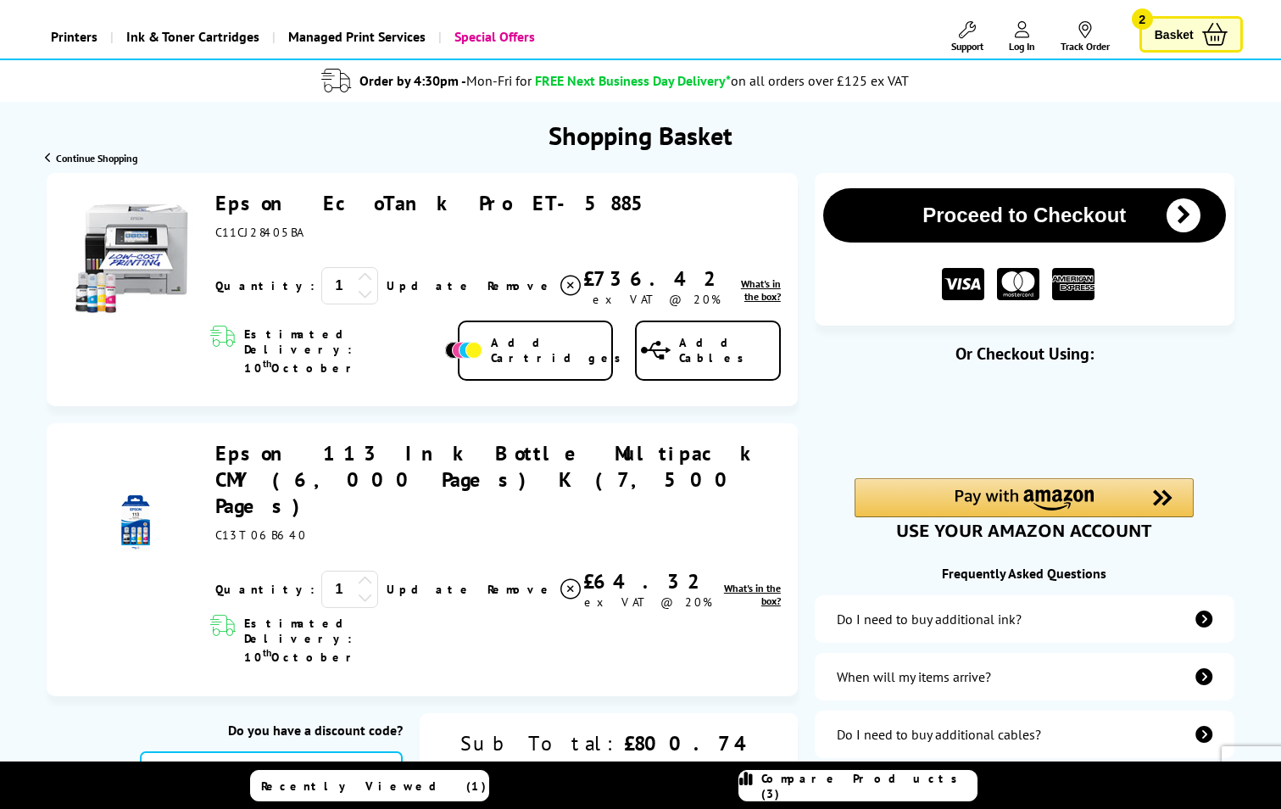
click at [1006, 214] on button "Proceed to Checkout" at bounding box center [1024, 215] width 403 height 54
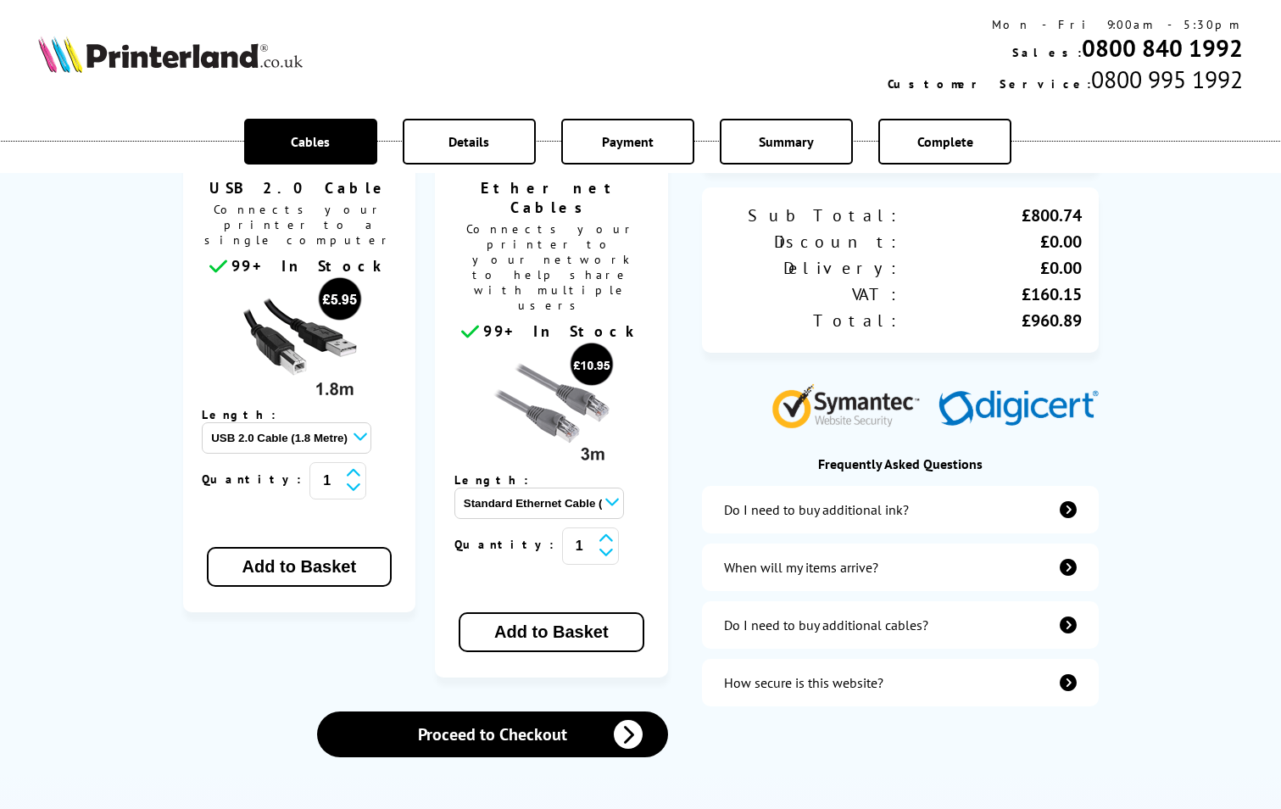
scroll to position [254, 0]
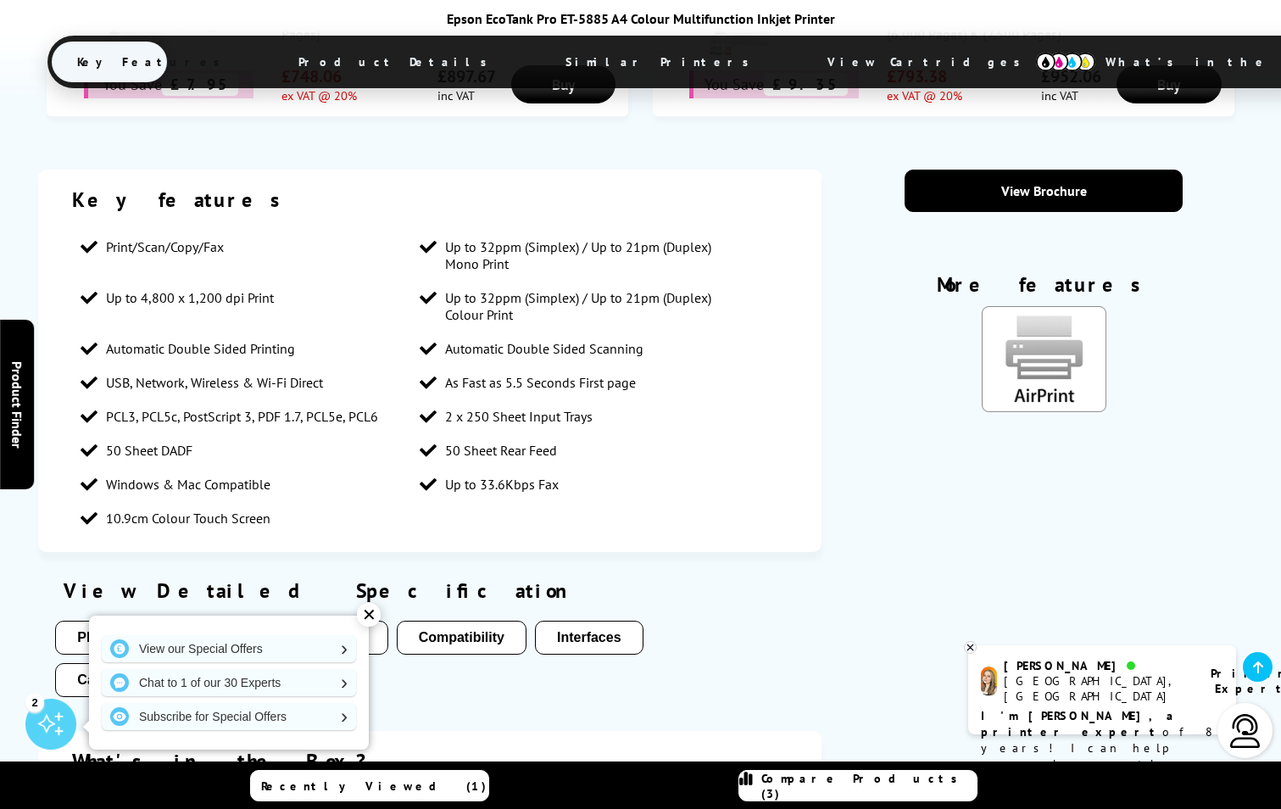
scroll to position [1356, 0]
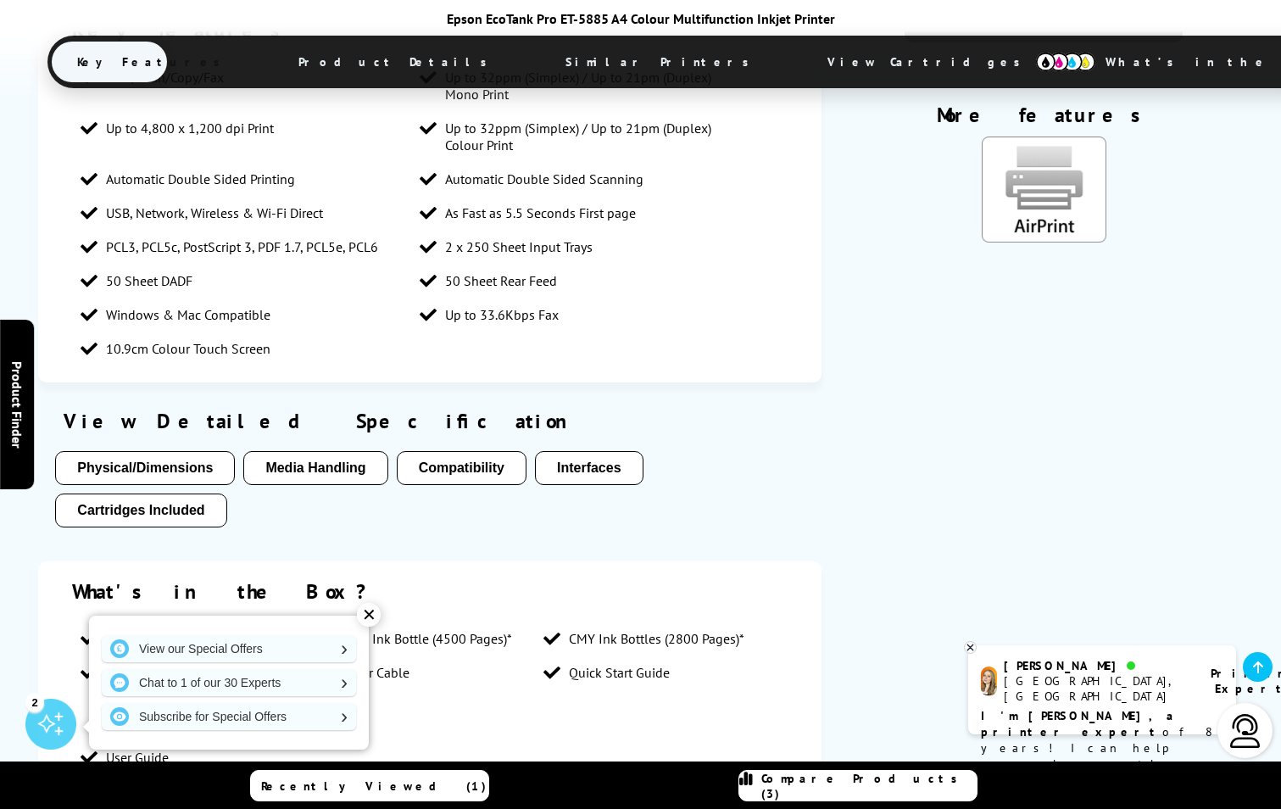
click at [477, 452] on button "Compatibility" at bounding box center [462, 468] width 130 height 34
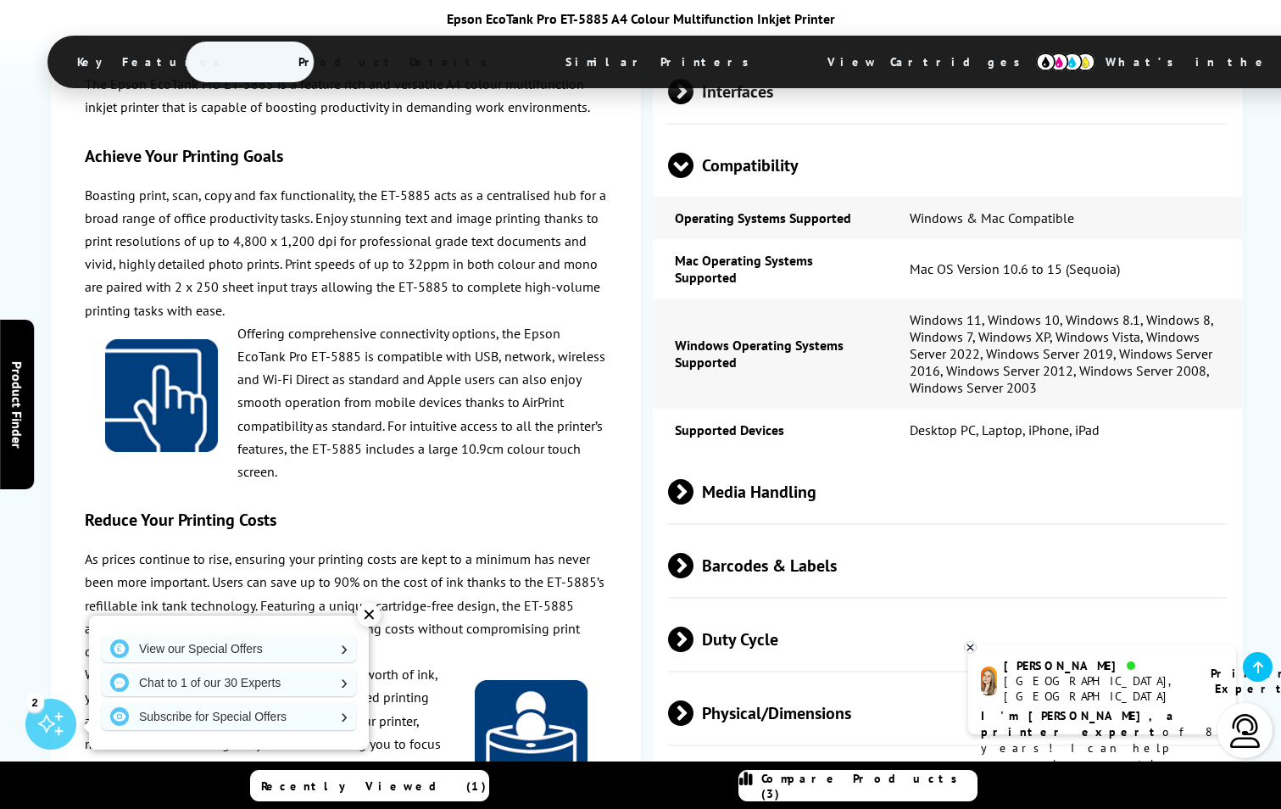
scroll to position [3303, 0]
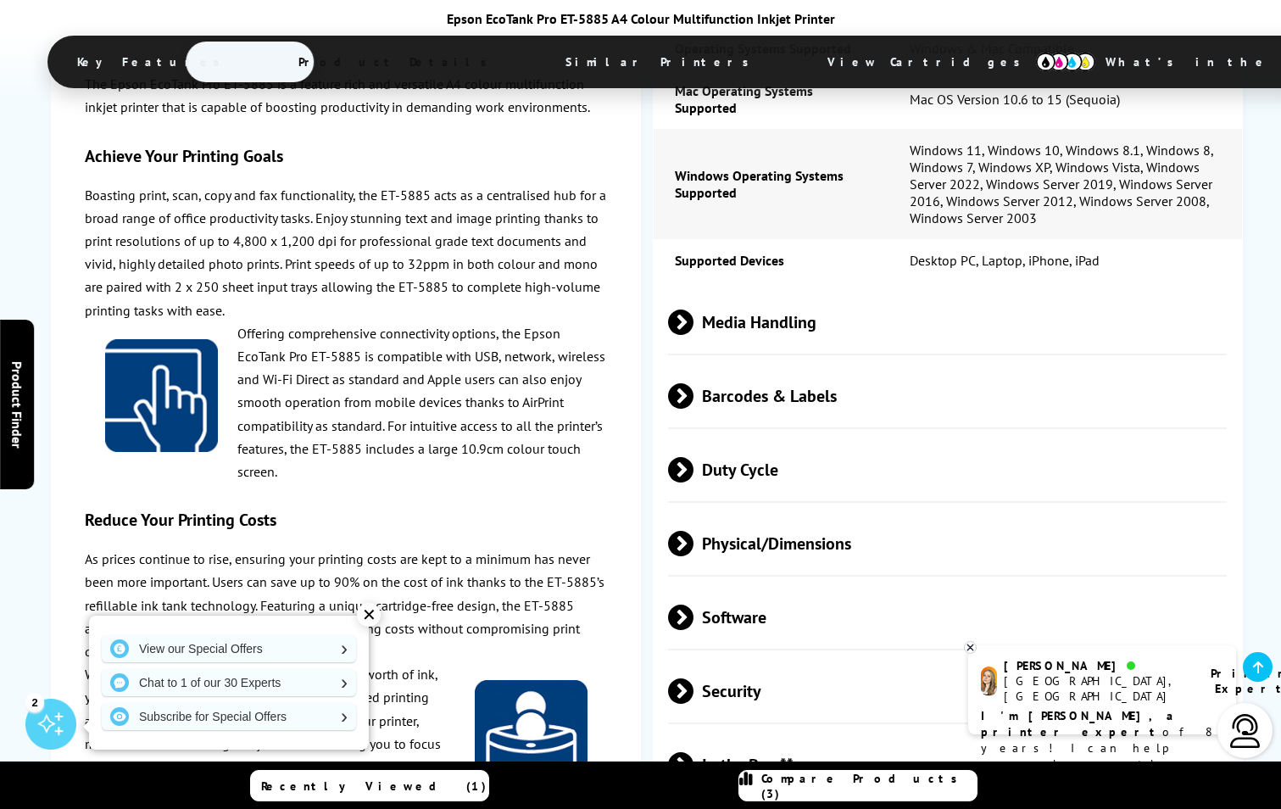
click at [369, 610] on div "✕" at bounding box center [369, 615] width 24 height 24
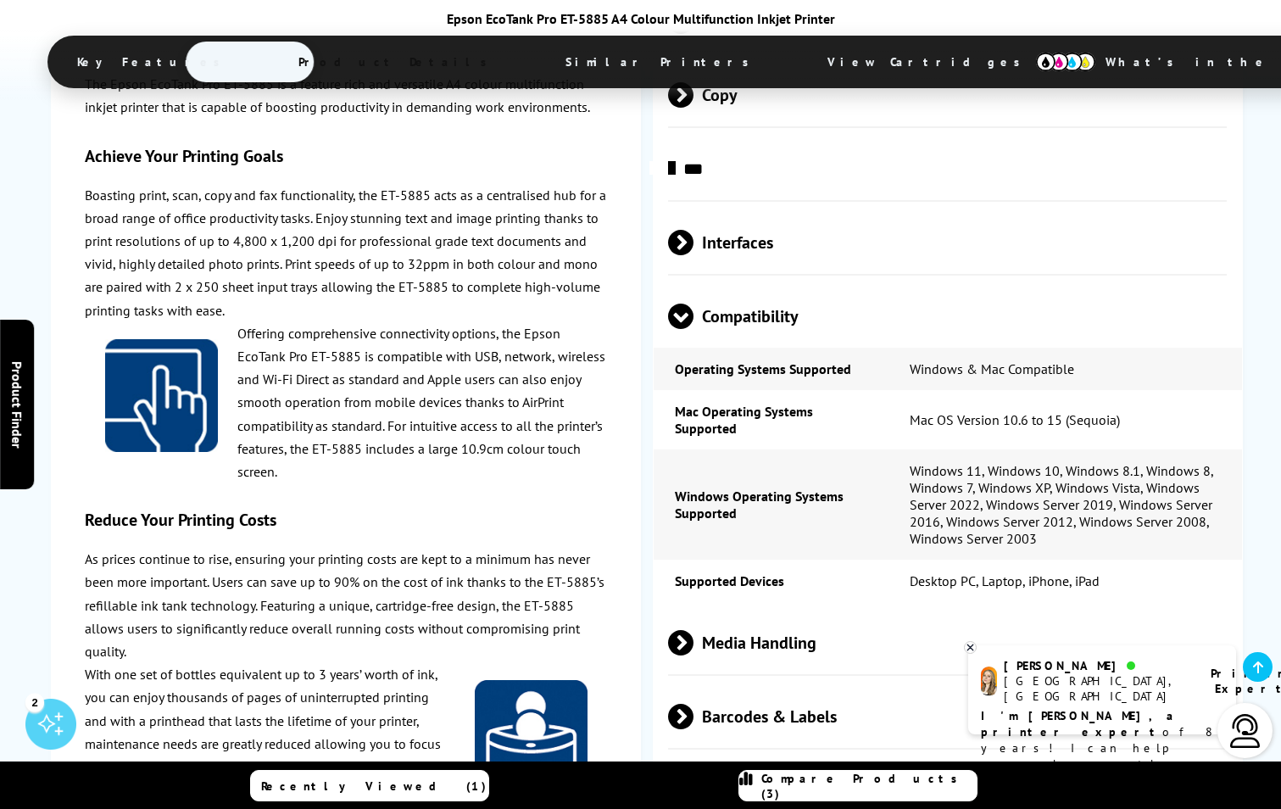
scroll to position [2964, 0]
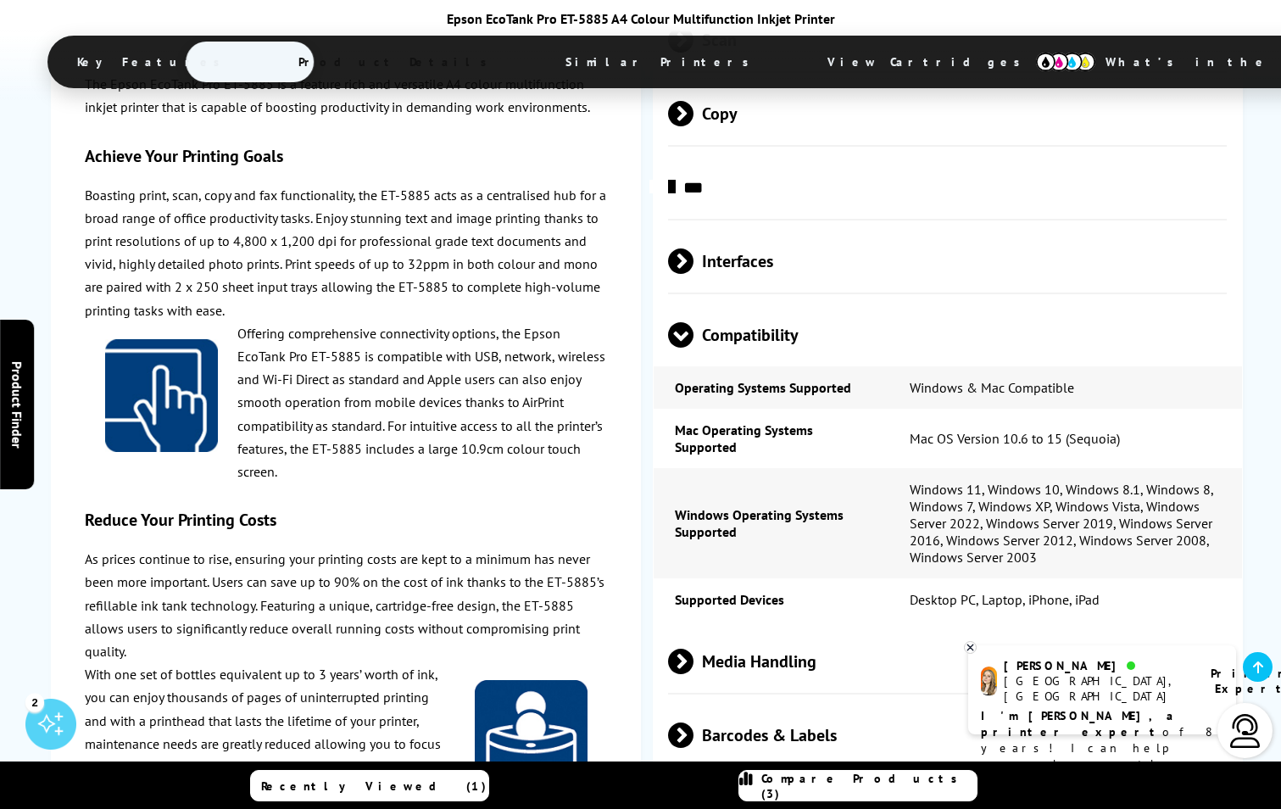
click at [752, 244] on span "Interfaces" at bounding box center [947, 261] width 559 height 64
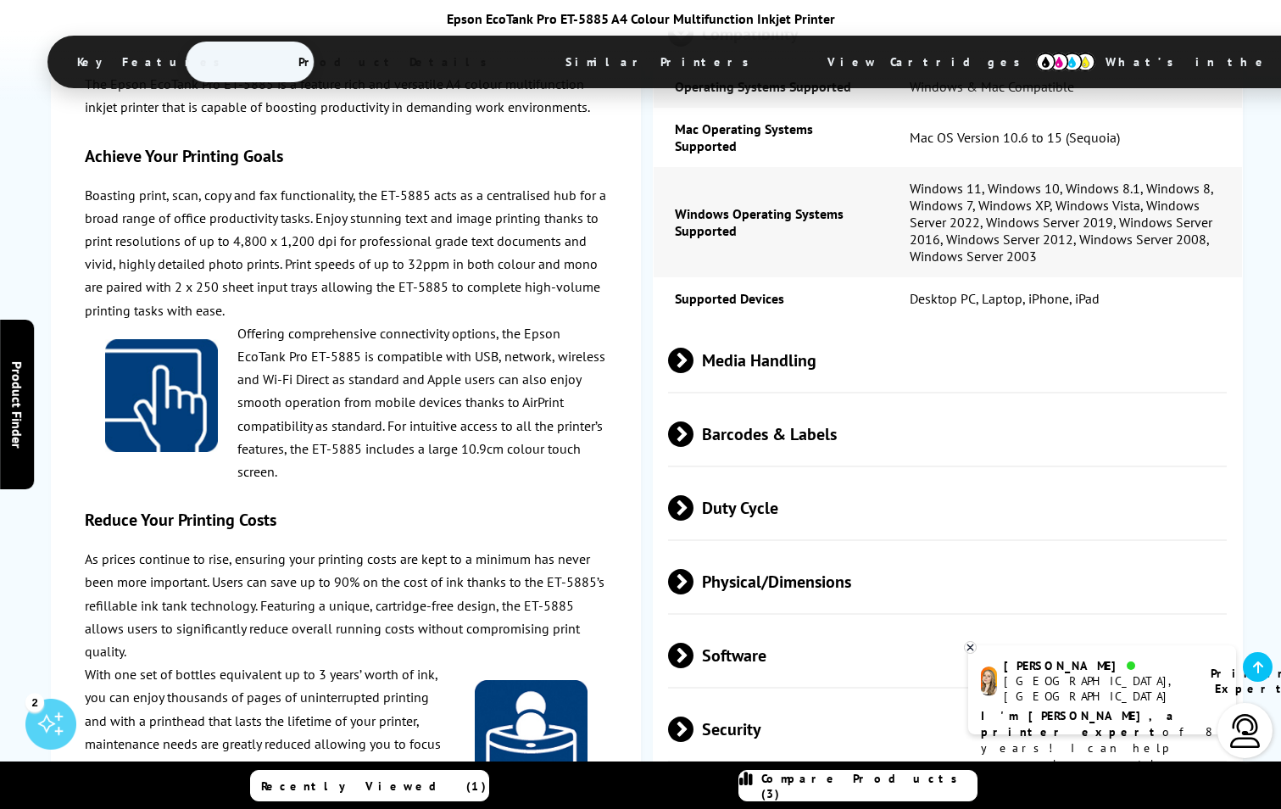
scroll to position [3557, 0]
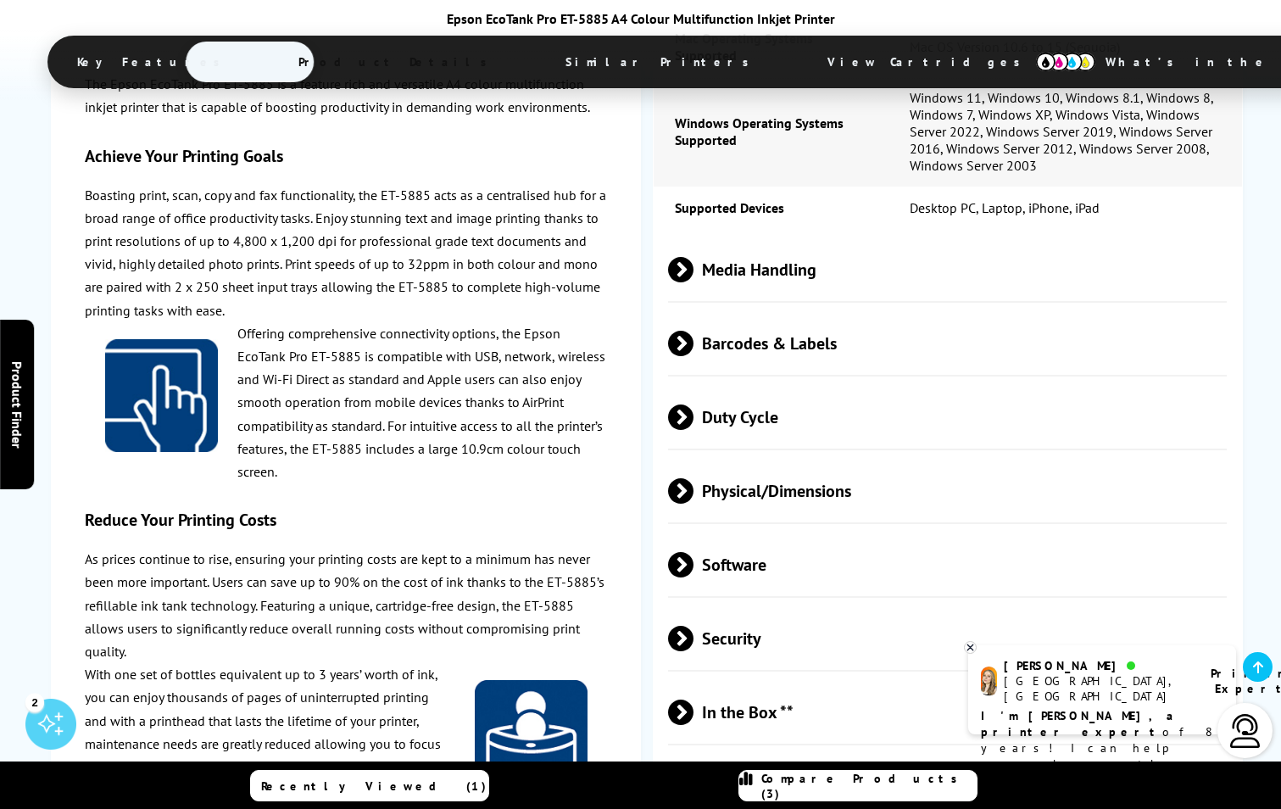
click at [720, 264] on span "Media Handling" at bounding box center [947, 269] width 559 height 64
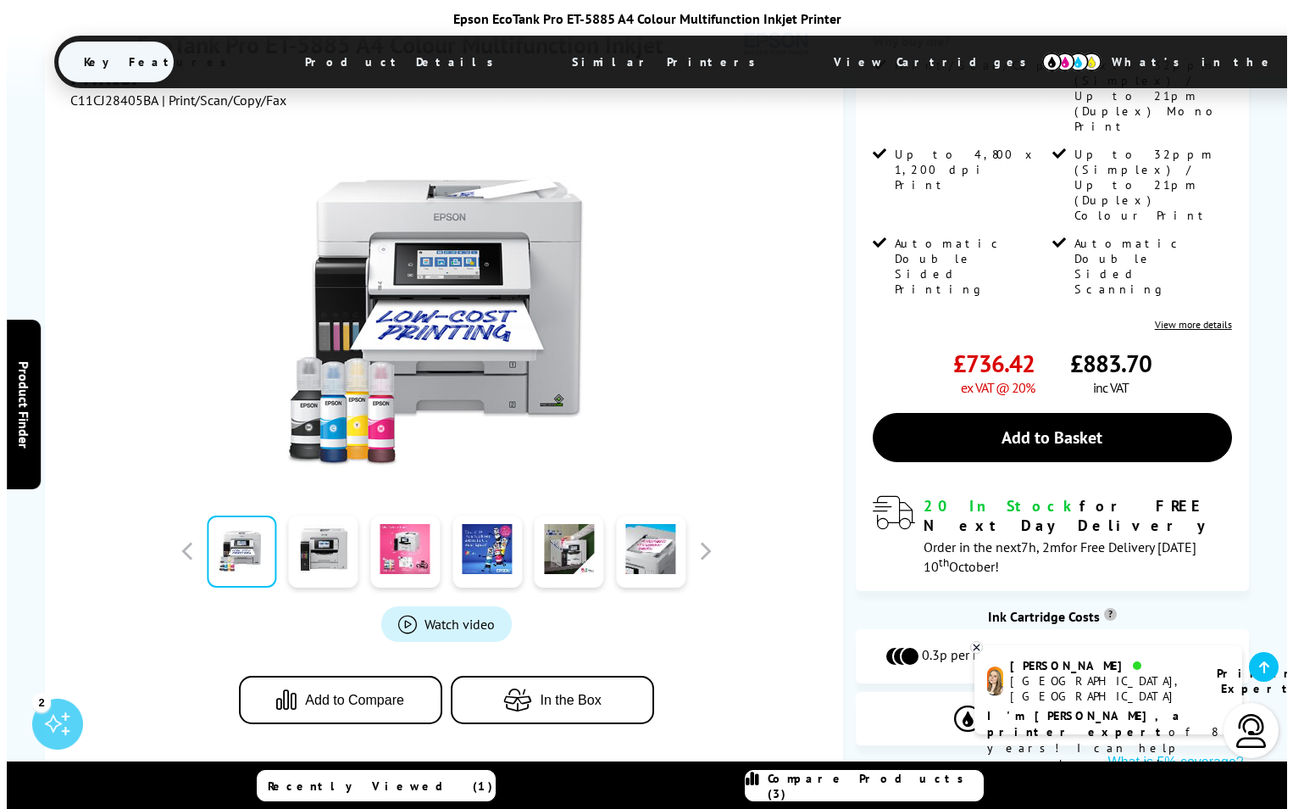
scroll to position [252, 0]
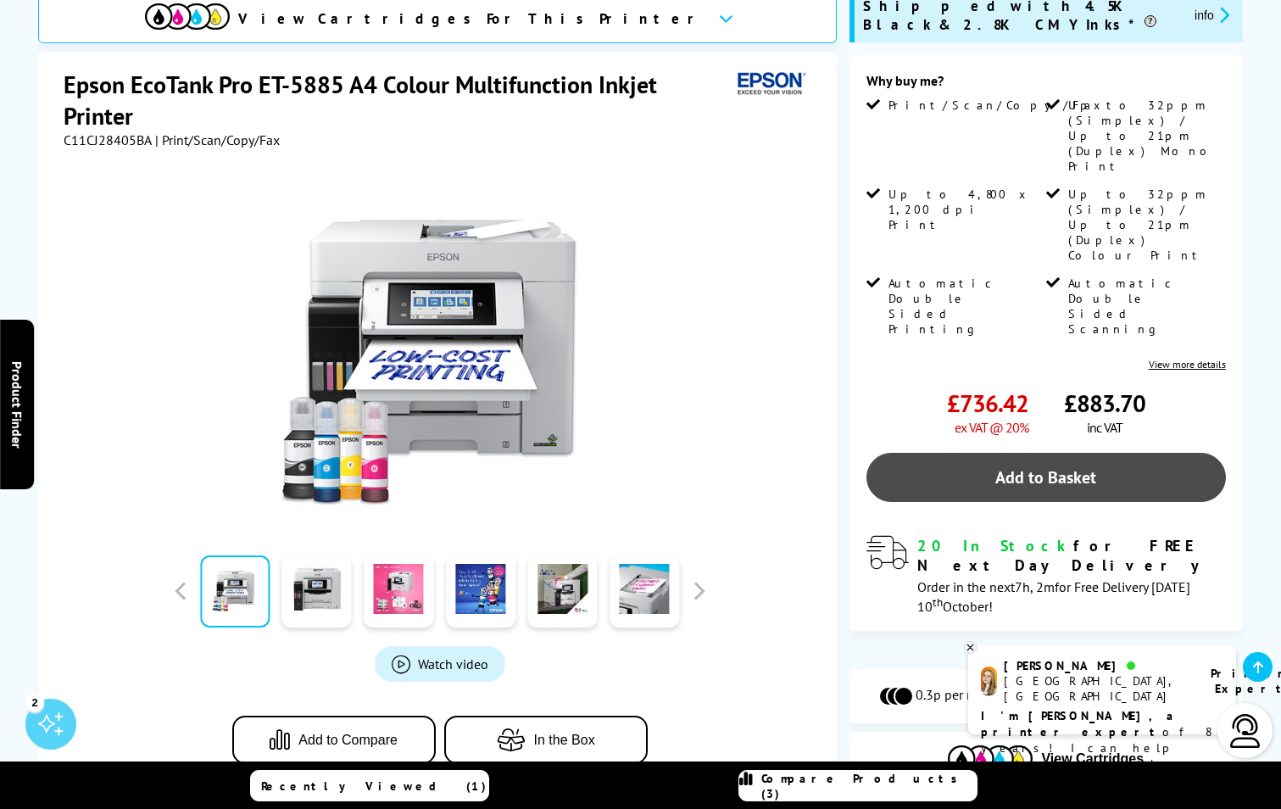
click at [1043, 453] on link "Add to Basket" at bounding box center [1045, 477] width 359 height 49
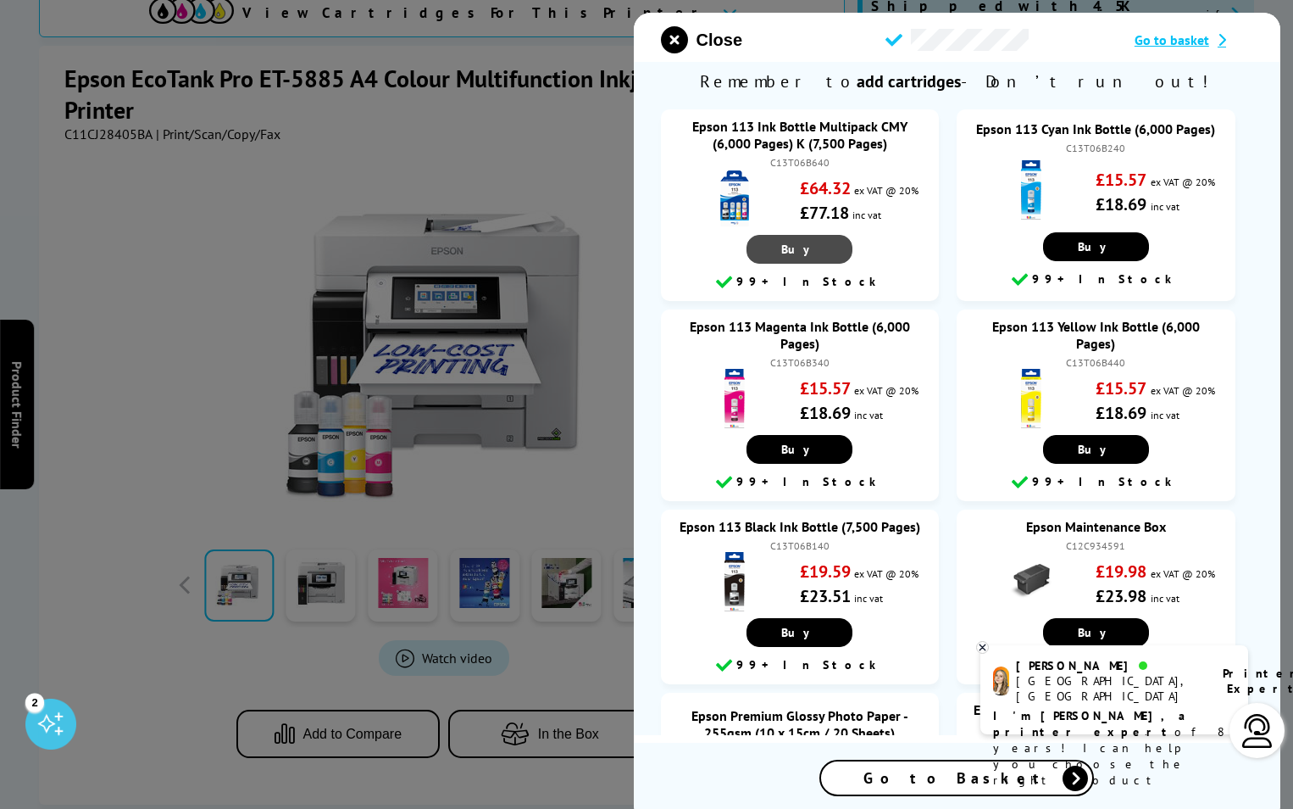
click at [809, 242] on link "Buy" at bounding box center [801, 249] width 106 height 29
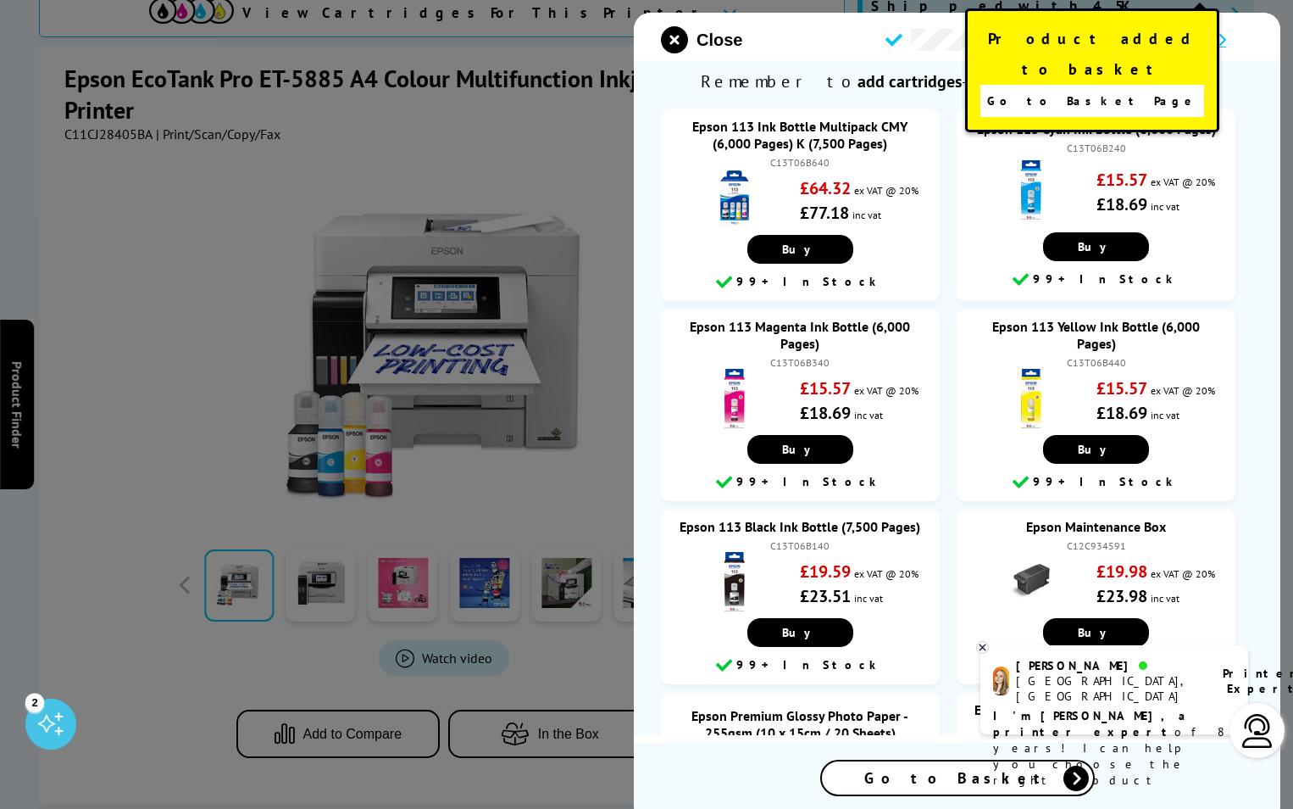
click at [1113, 89] on span "Go to Basket Page" at bounding box center [1092, 101] width 211 height 24
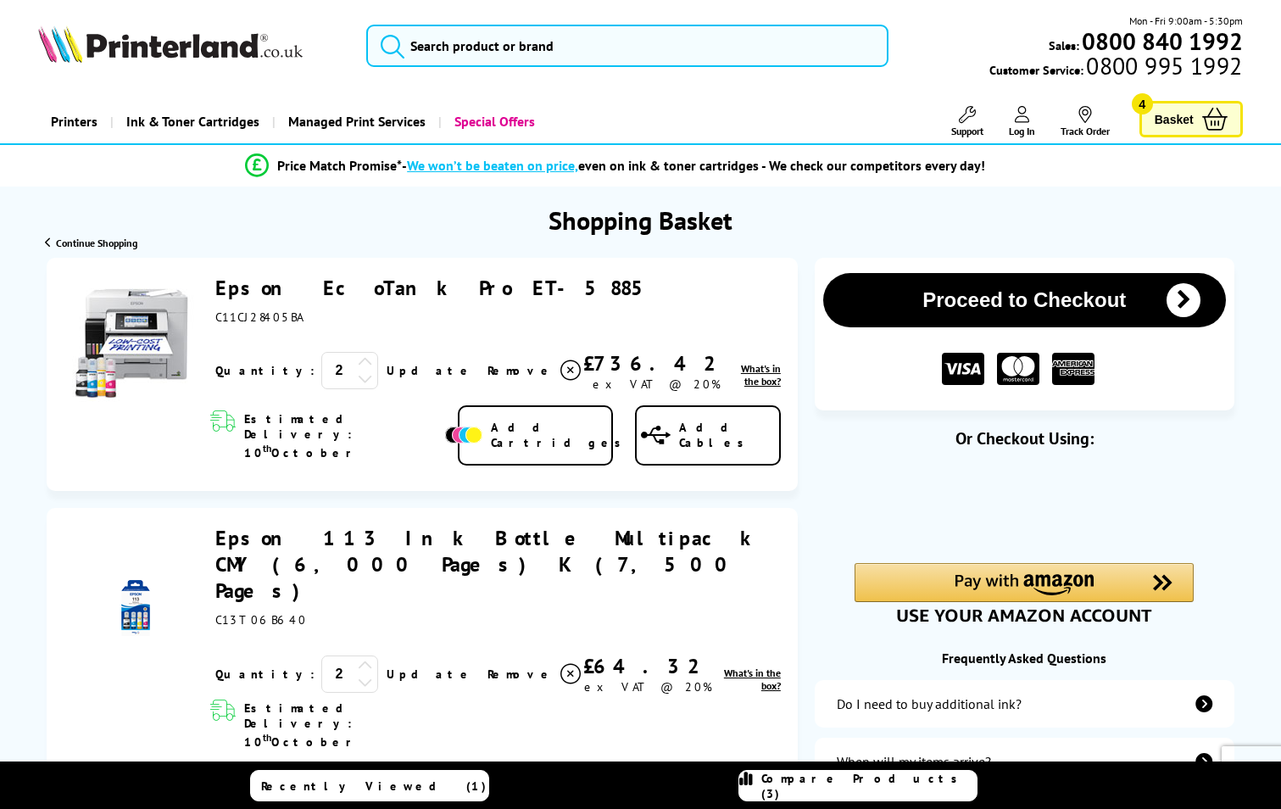
click at [1035, 293] on button "Proceed to Checkout" at bounding box center [1024, 300] width 403 height 54
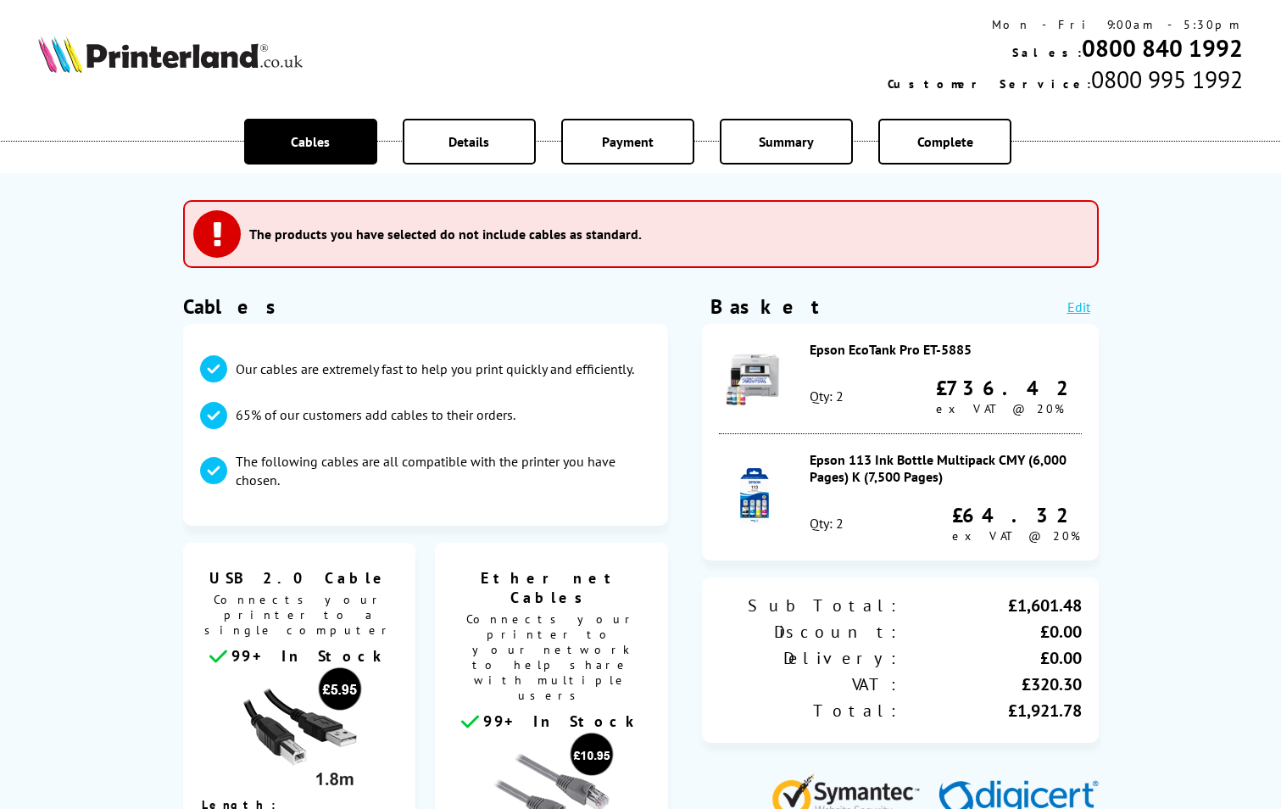
click at [1072, 302] on link "Edit" at bounding box center [1078, 306] width 23 height 17
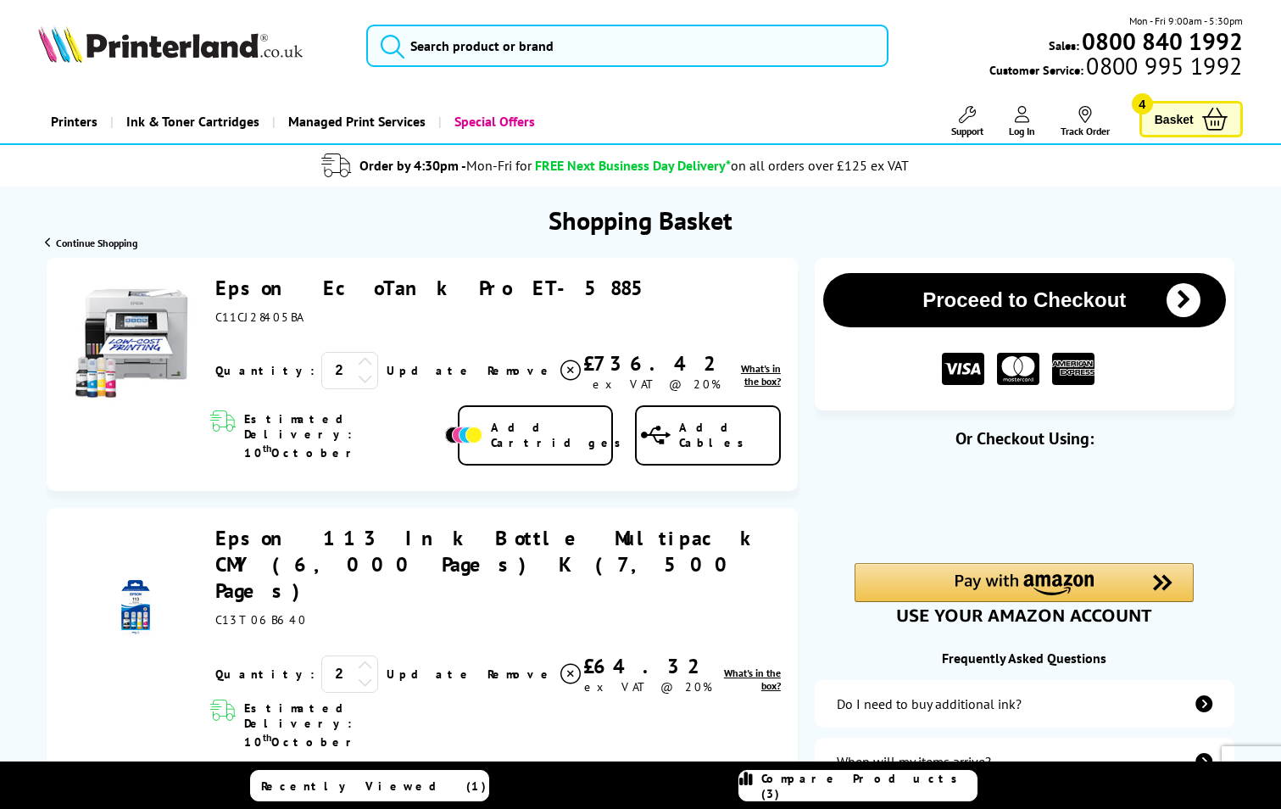
click at [358, 363] on icon at bounding box center [365, 361] width 15 height 15
click at [358, 370] on div at bounding box center [365, 379] width 15 height 19
click at [358, 381] on icon at bounding box center [365, 377] width 15 height 15
click at [358, 674] on icon at bounding box center [365, 681] width 15 height 15
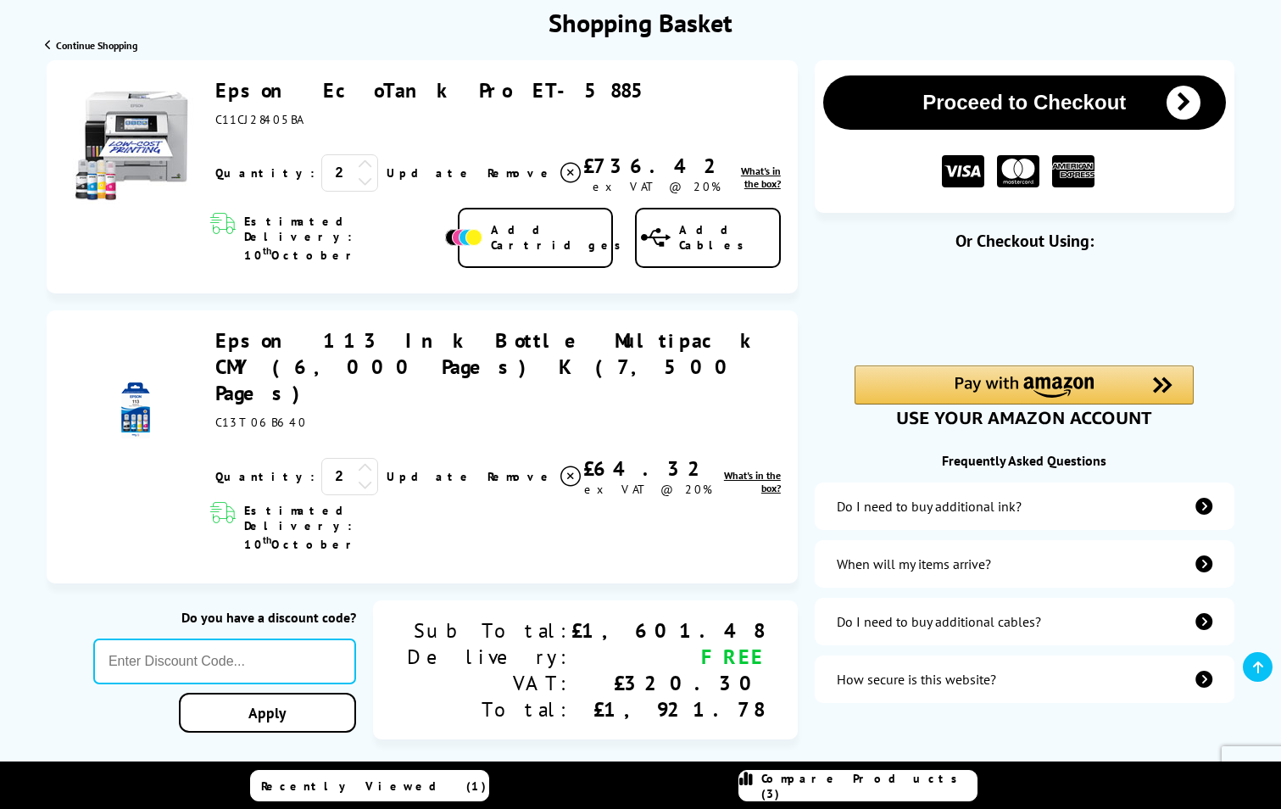
scroll to position [170, 0]
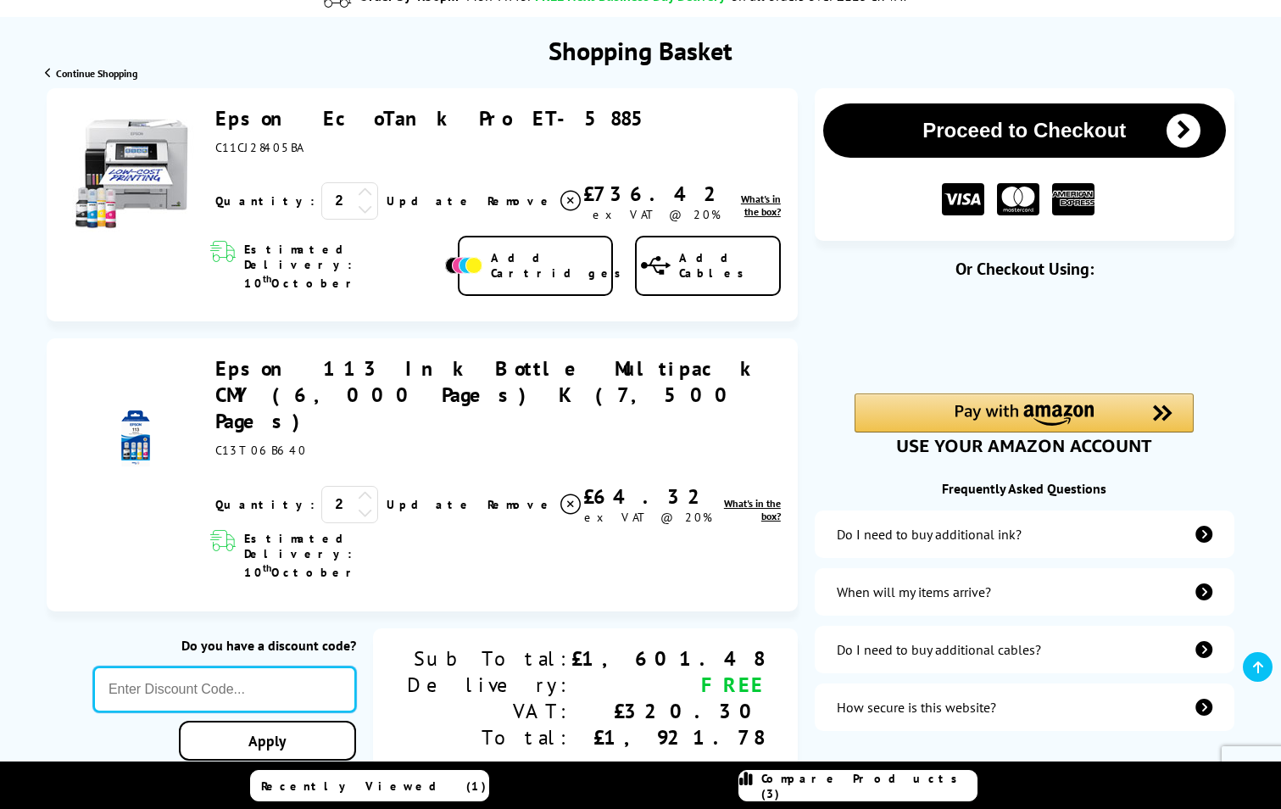
click at [356, 666] on input "text" at bounding box center [224, 689] width 263 height 46
type input "MVC10"
